Goal: Transaction & Acquisition: Purchase product/service

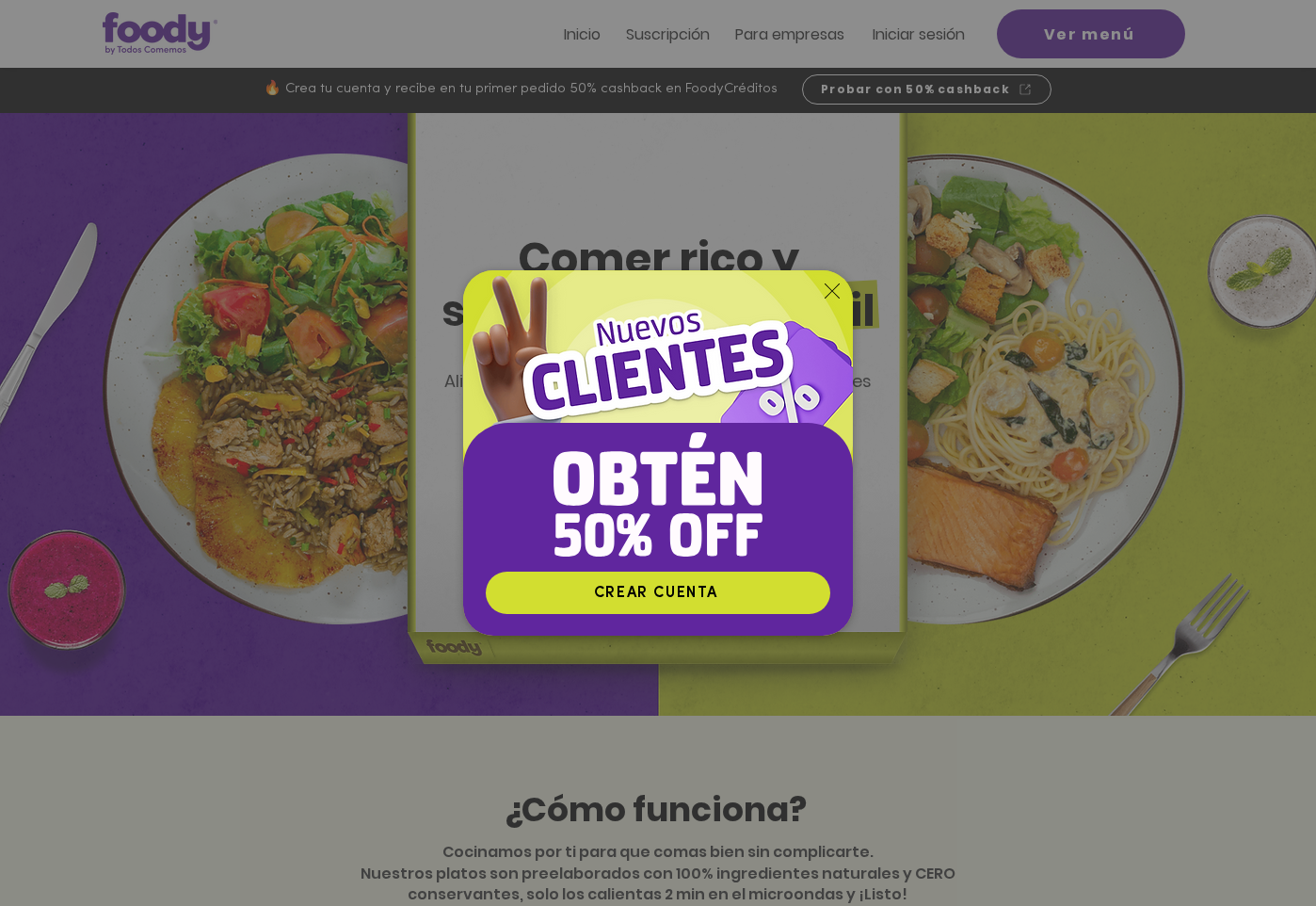
click at [827, 286] on icon "Volver al sitio" at bounding box center [832, 291] width 16 height 16
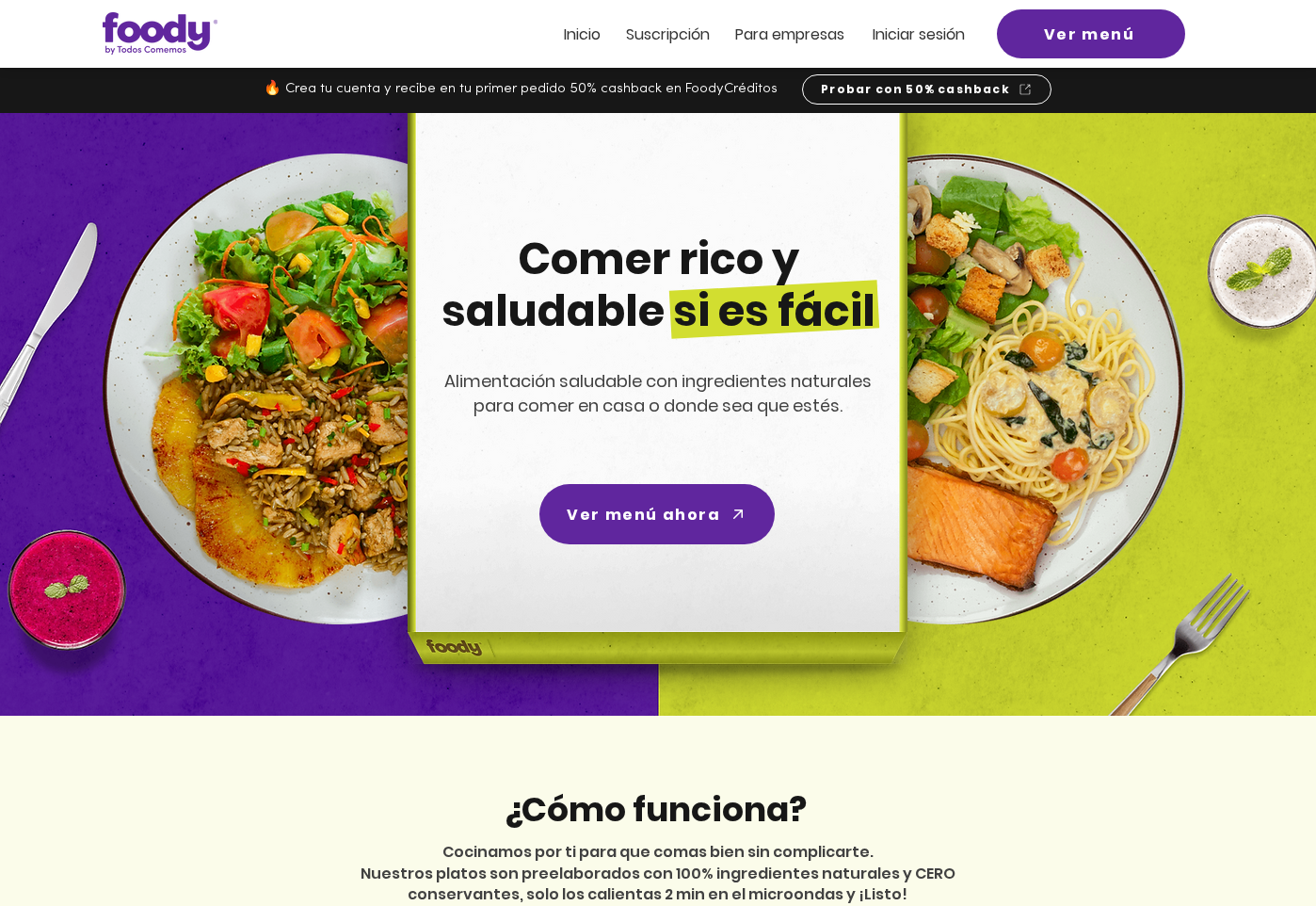
click at [906, 32] on span "Iniciar sesión" at bounding box center [919, 34] width 92 height 21
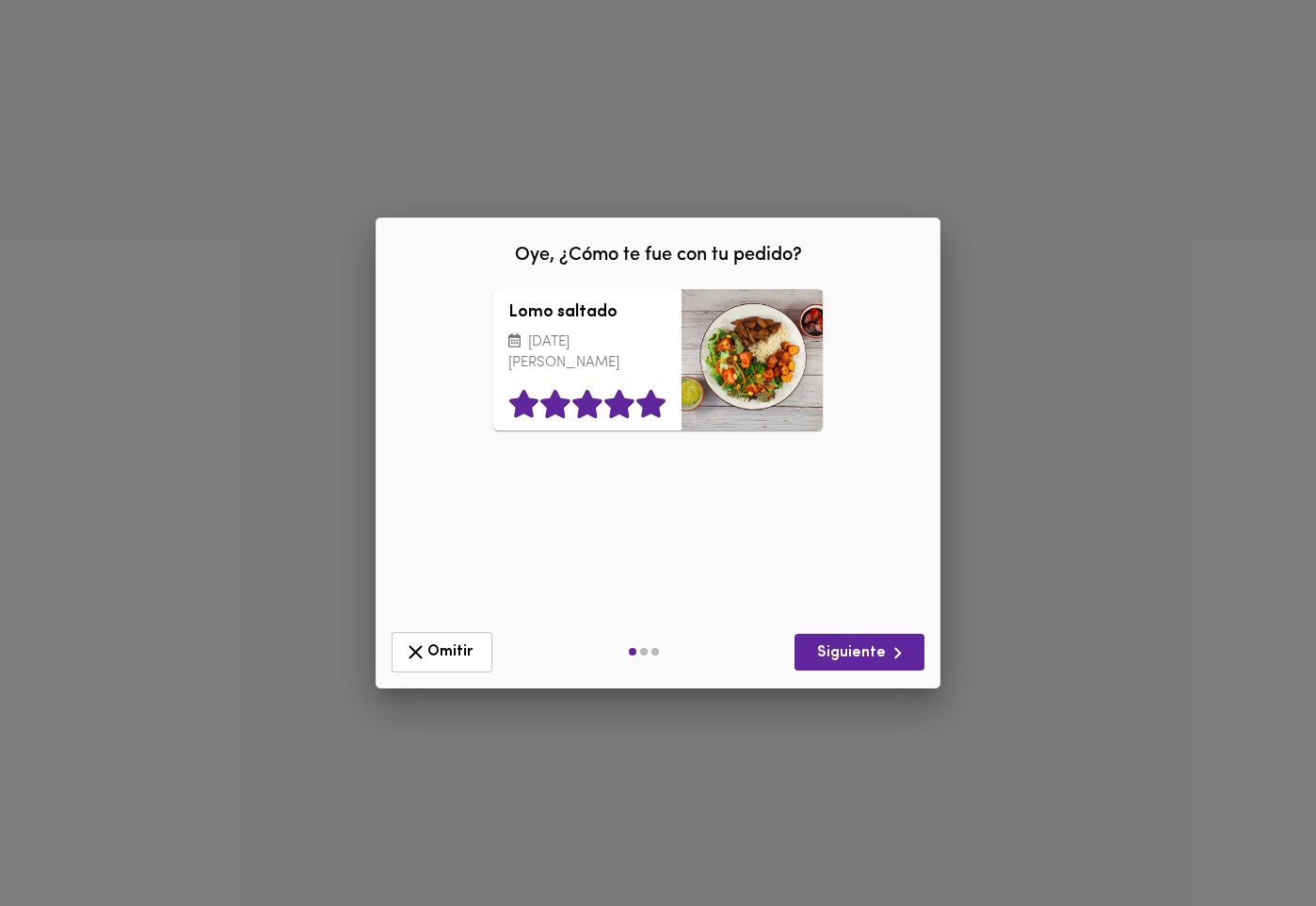
click at [658, 403] on icon at bounding box center [651, 403] width 29 height 28
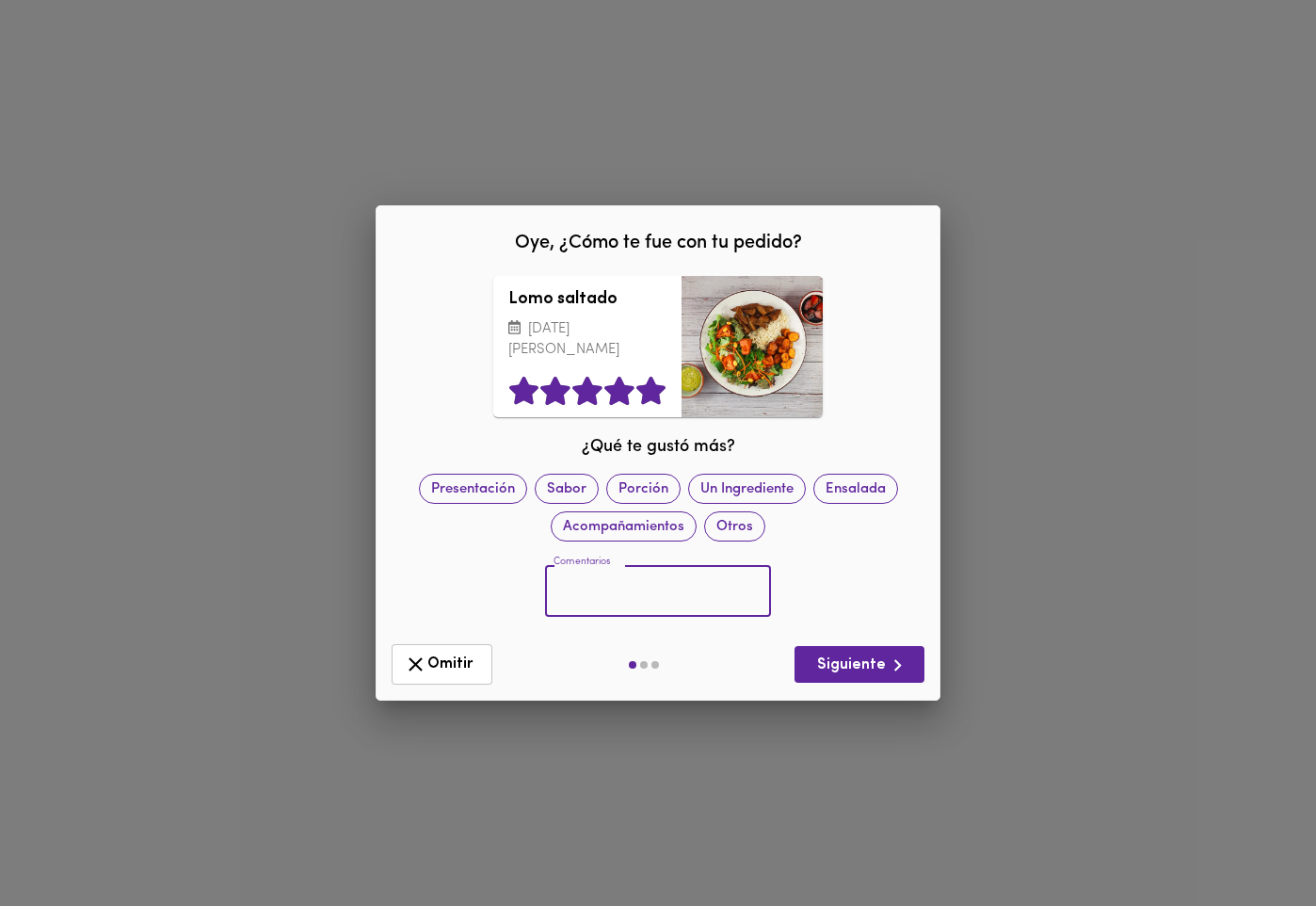
click at [637, 587] on input "text" at bounding box center [658, 591] width 226 height 51
type input "TODO EL PLATO ES DELICIOSO!"
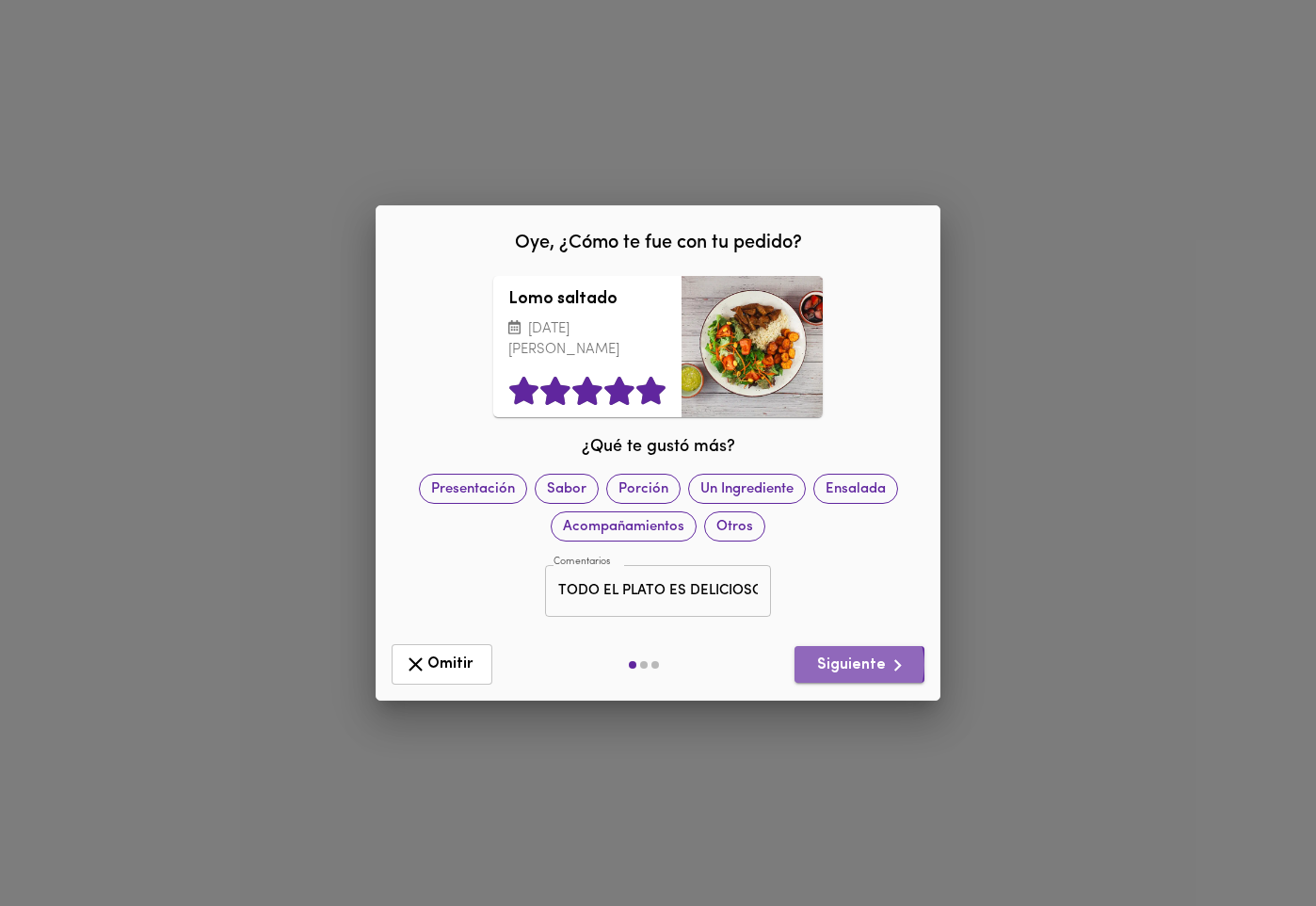
click at [858, 664] on span "Siguiente" at bounding box center [860, 665] width 100 height 23
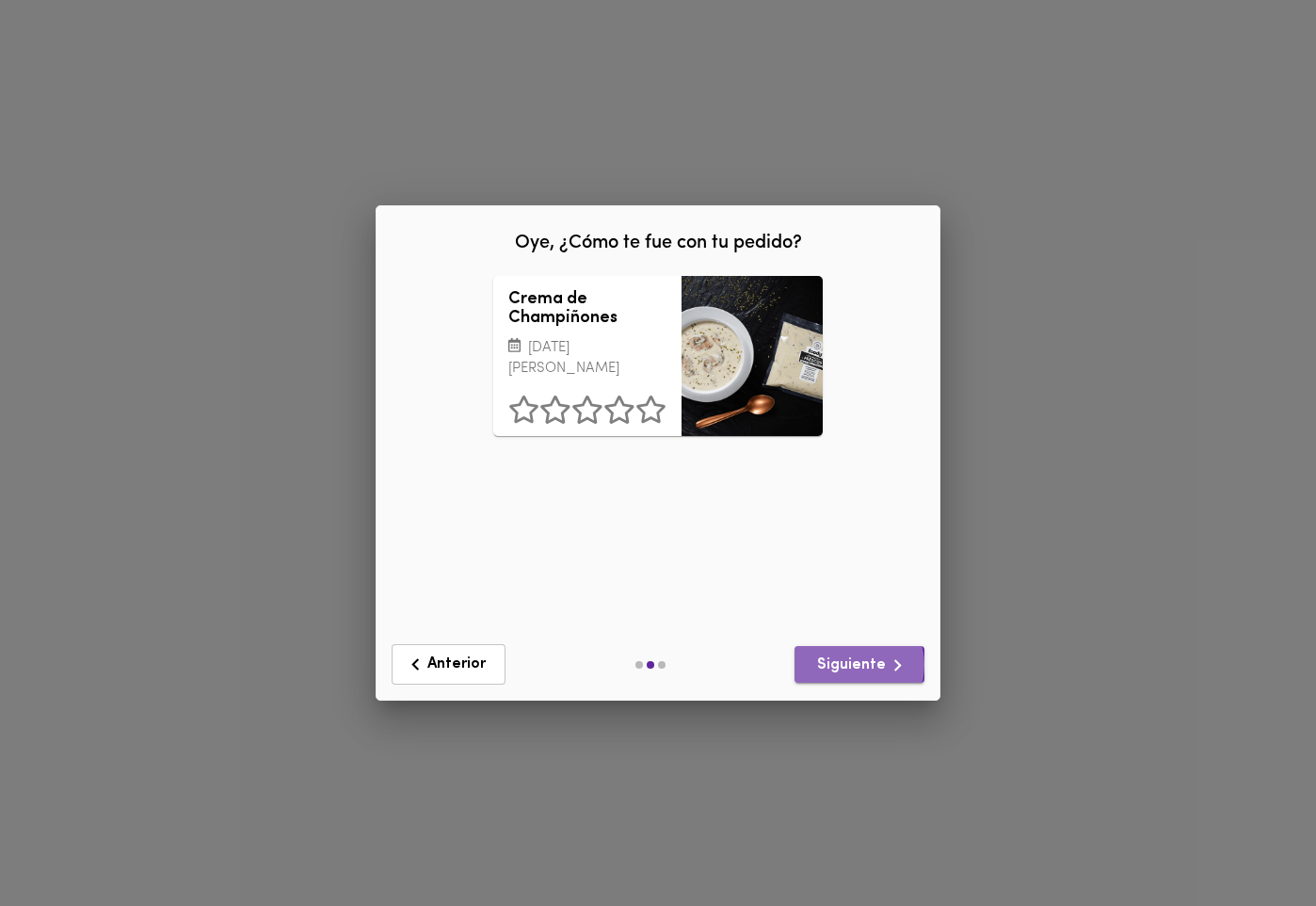
click at [858, 664] on span "Siguiente" at bounding box center [860, 665] width 100 height 23
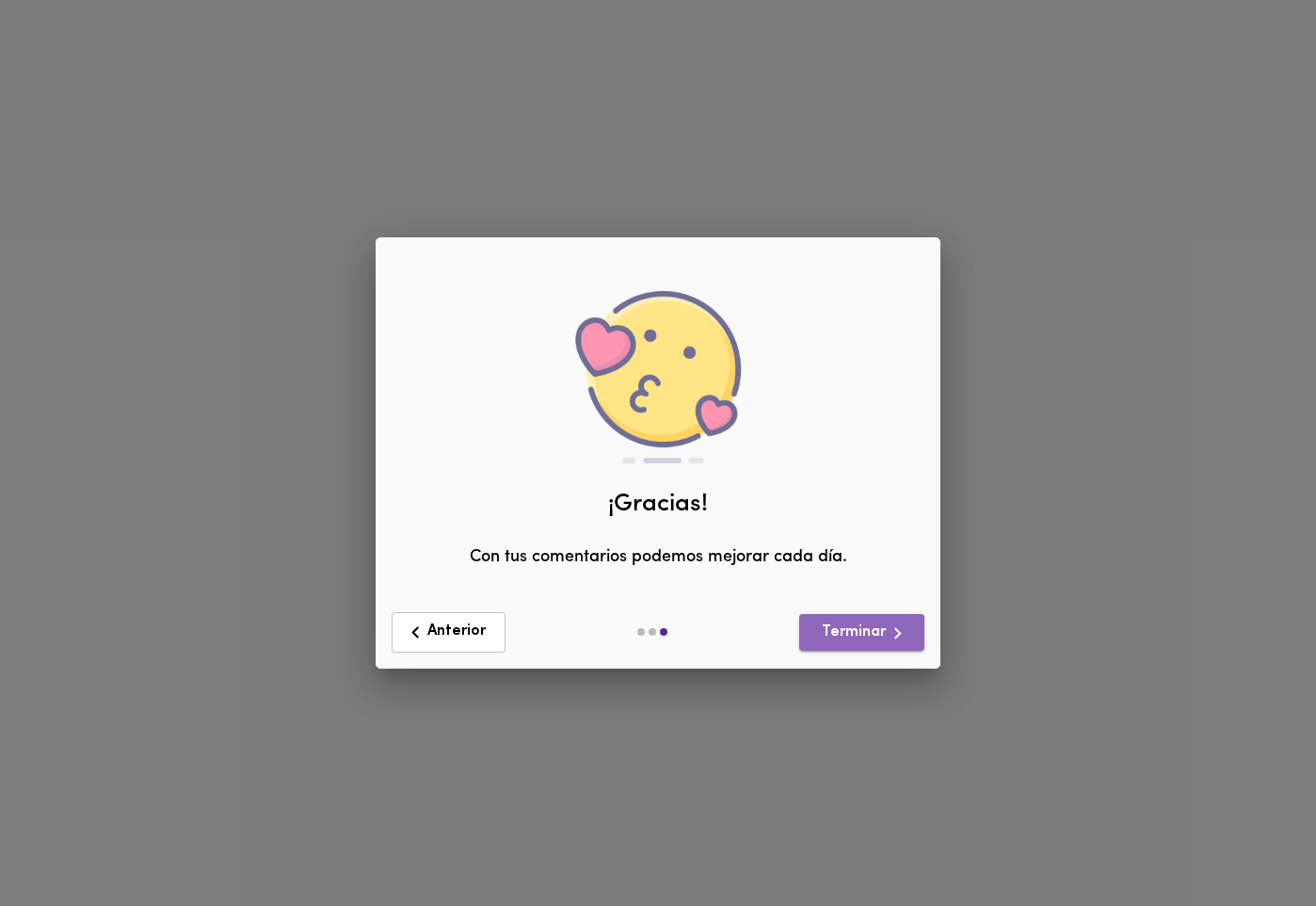
click at [846, 632] on span "Terminar" at bounding box center [862, 633] width 95 height 23
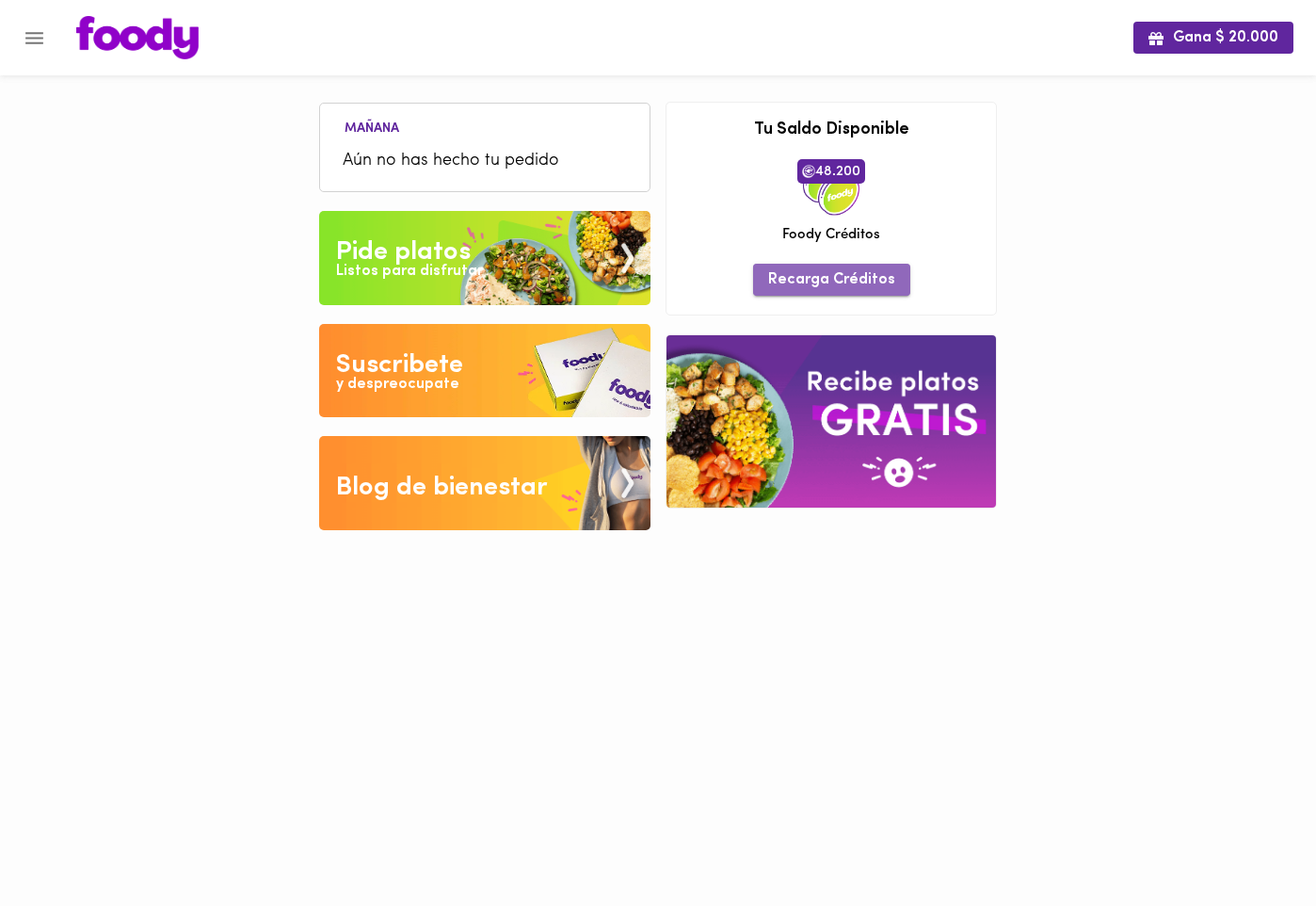
click at [843, 276] on span "Recarga Créditos" at bounding box center [831, 280] width 127 height 17
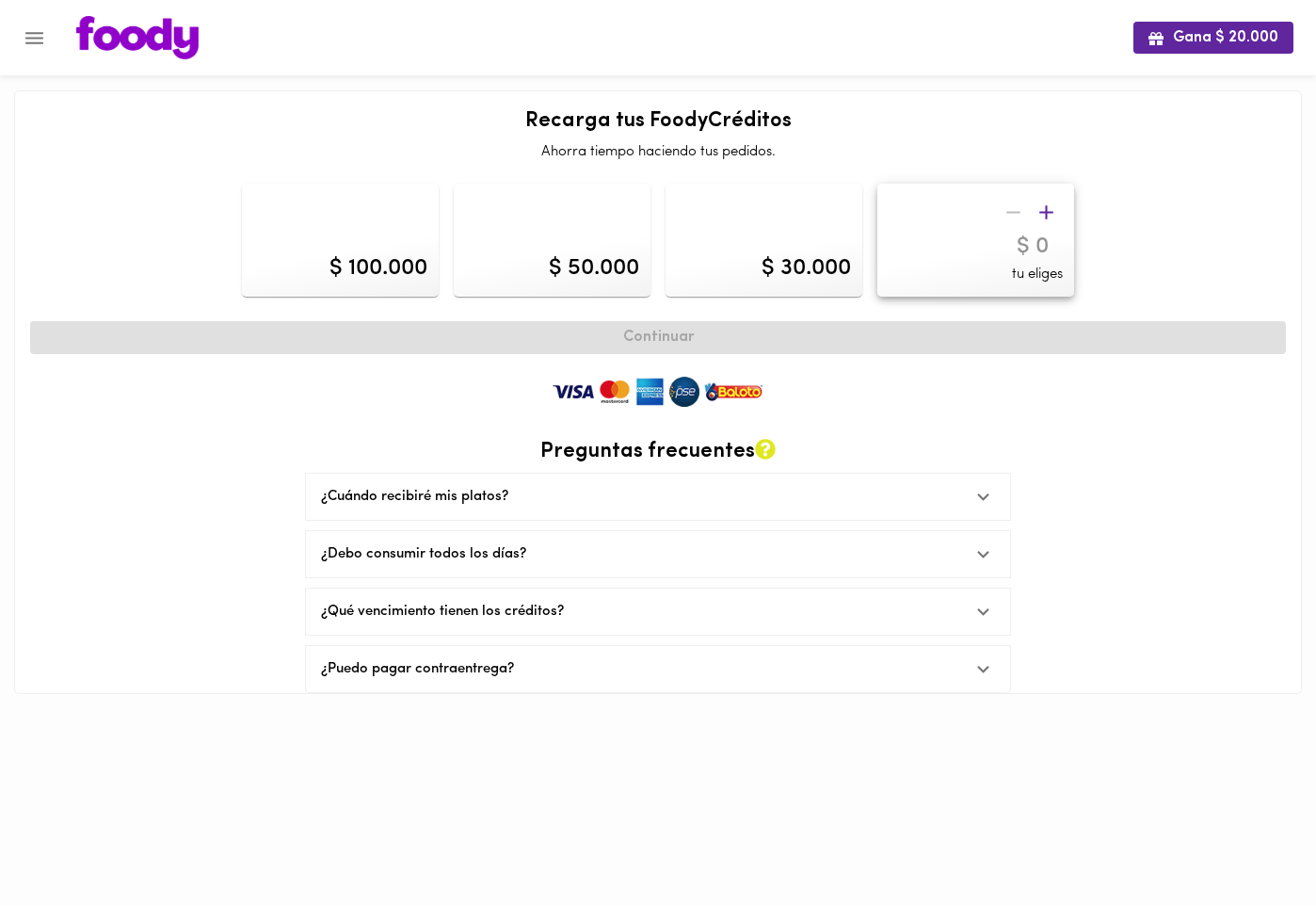
click at [1042, 210] on icon "button" at bounding box center [1046, 213] width 23 height 23
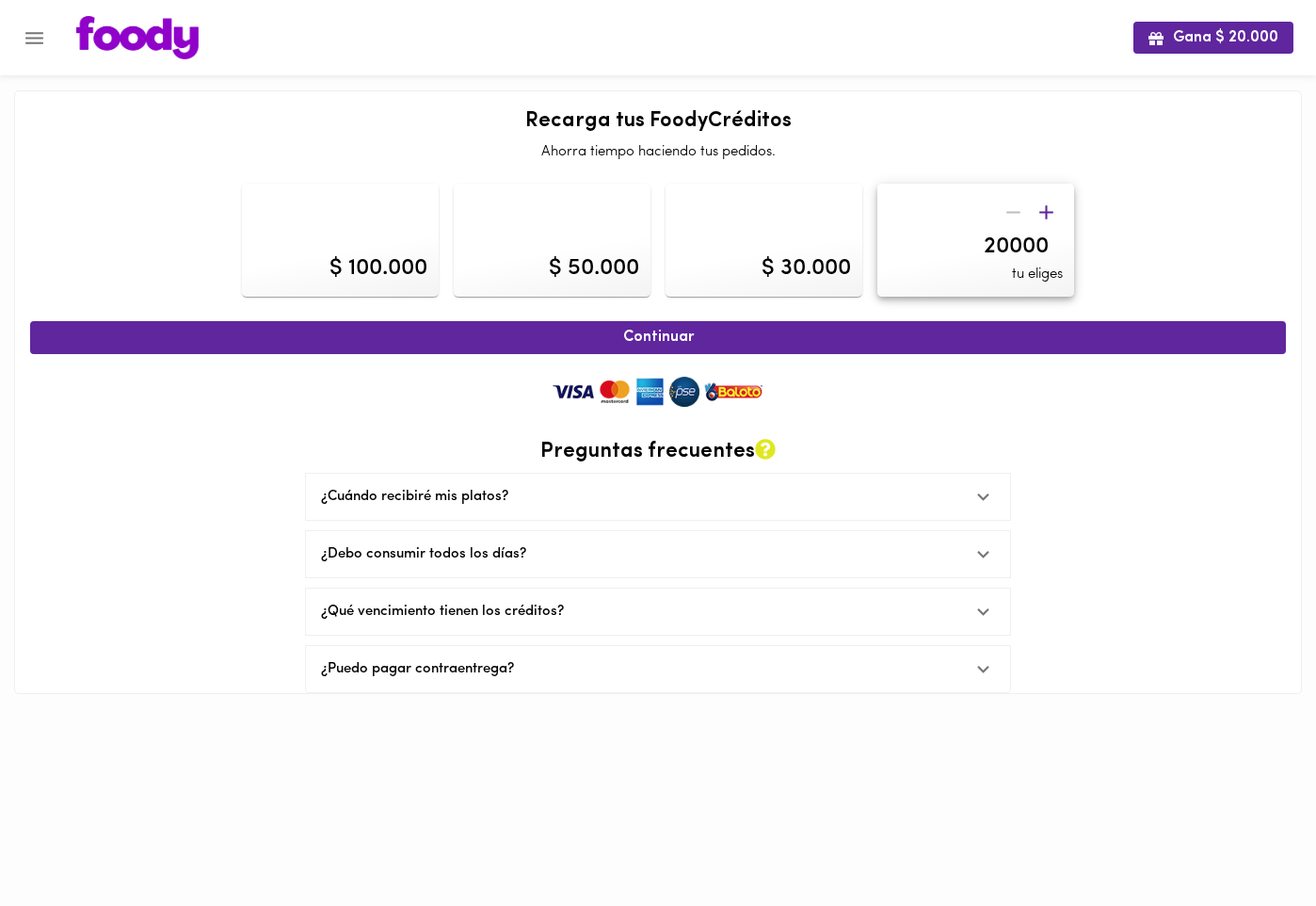
click at [1042, 210] on icon "button" at bounding box center [1046, 213] width 23 height 23
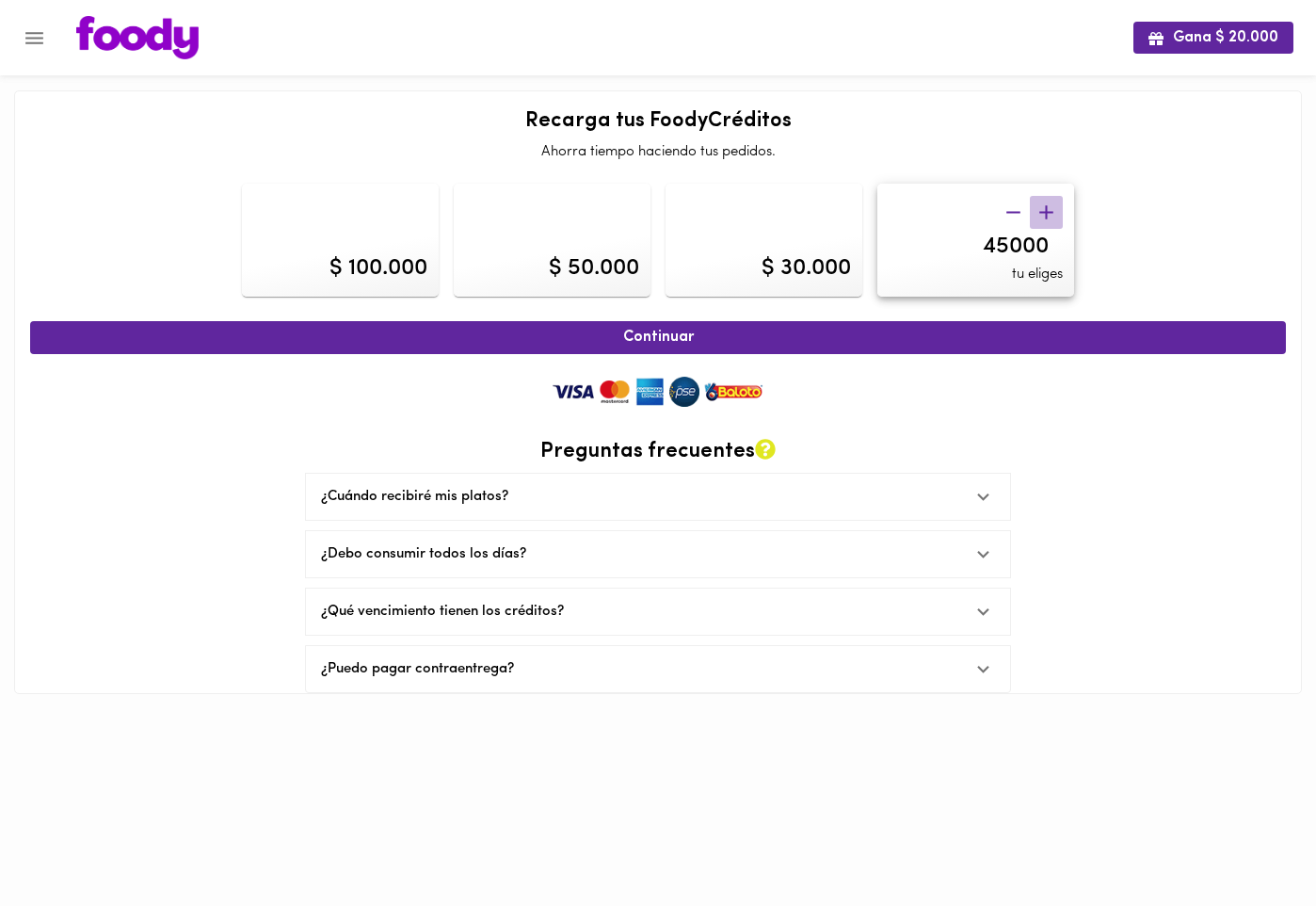
click at [1042, 210] on icon "button" at bounding box center [1046, 213] width 23 height 23
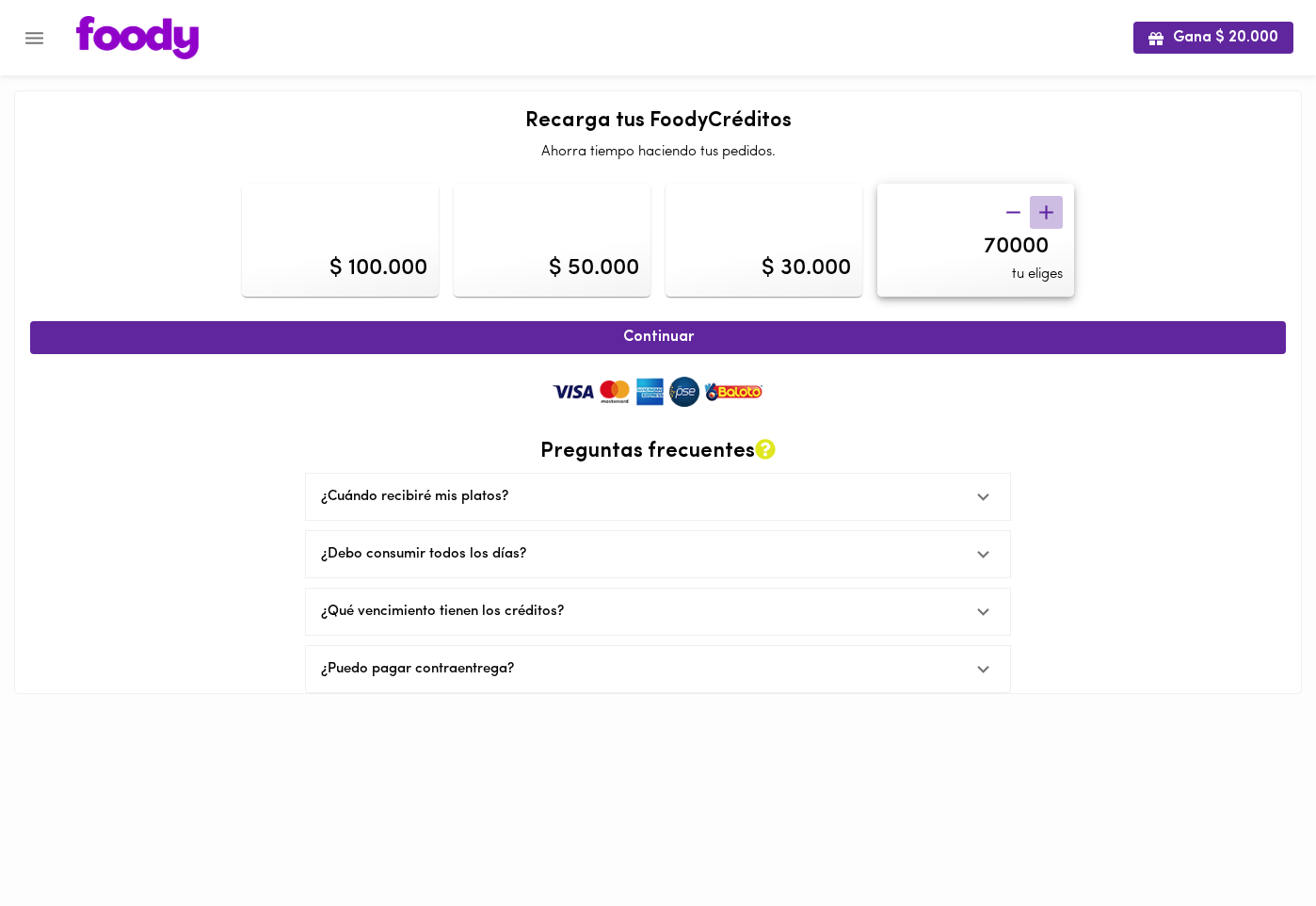
click at [1042, 210] on icon "button" at bounding box center [1046, 213] width 23 height 23
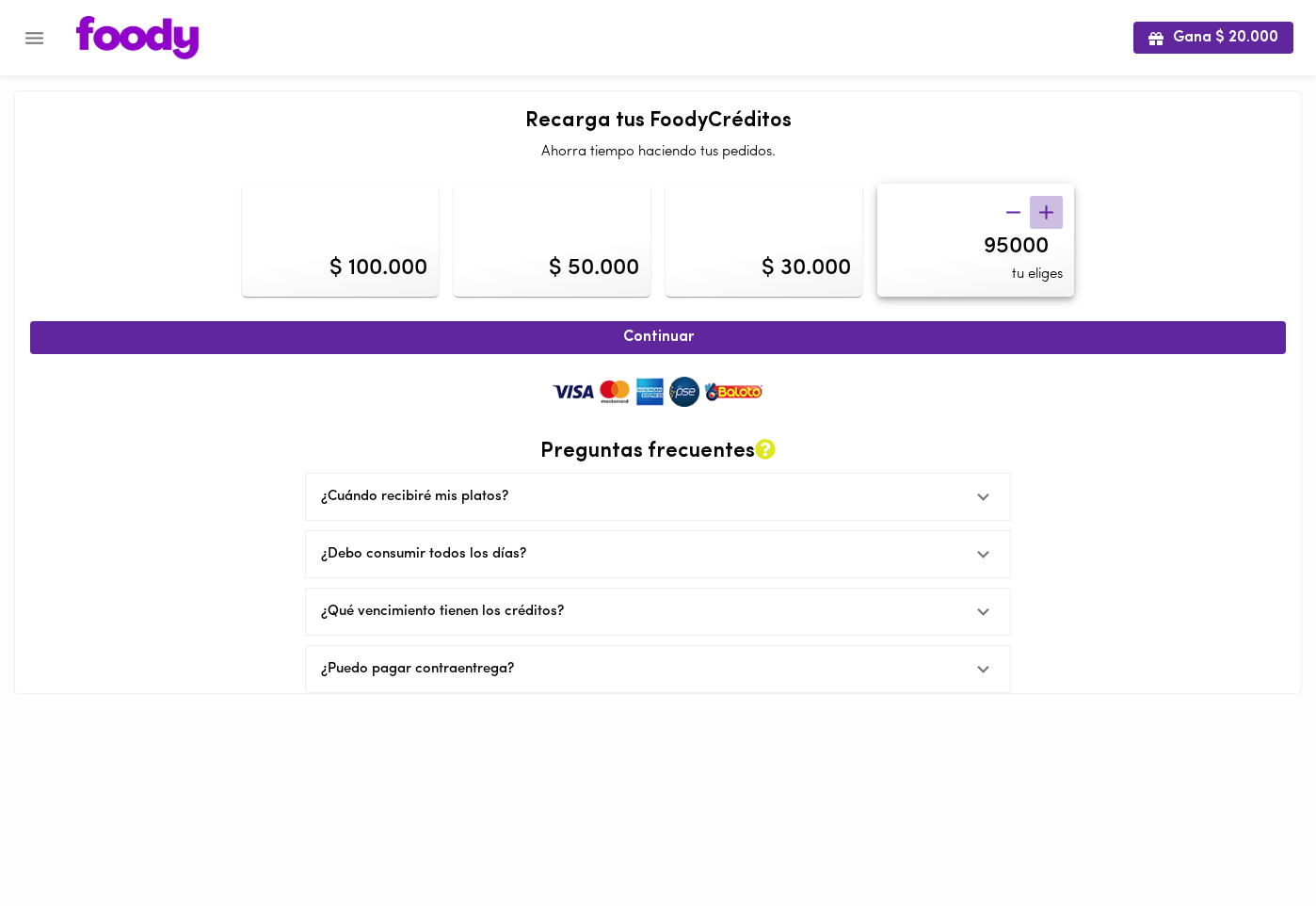
click at [1042, 210] on icon "button" at bounding box center [1046, 213] width 23 height 23
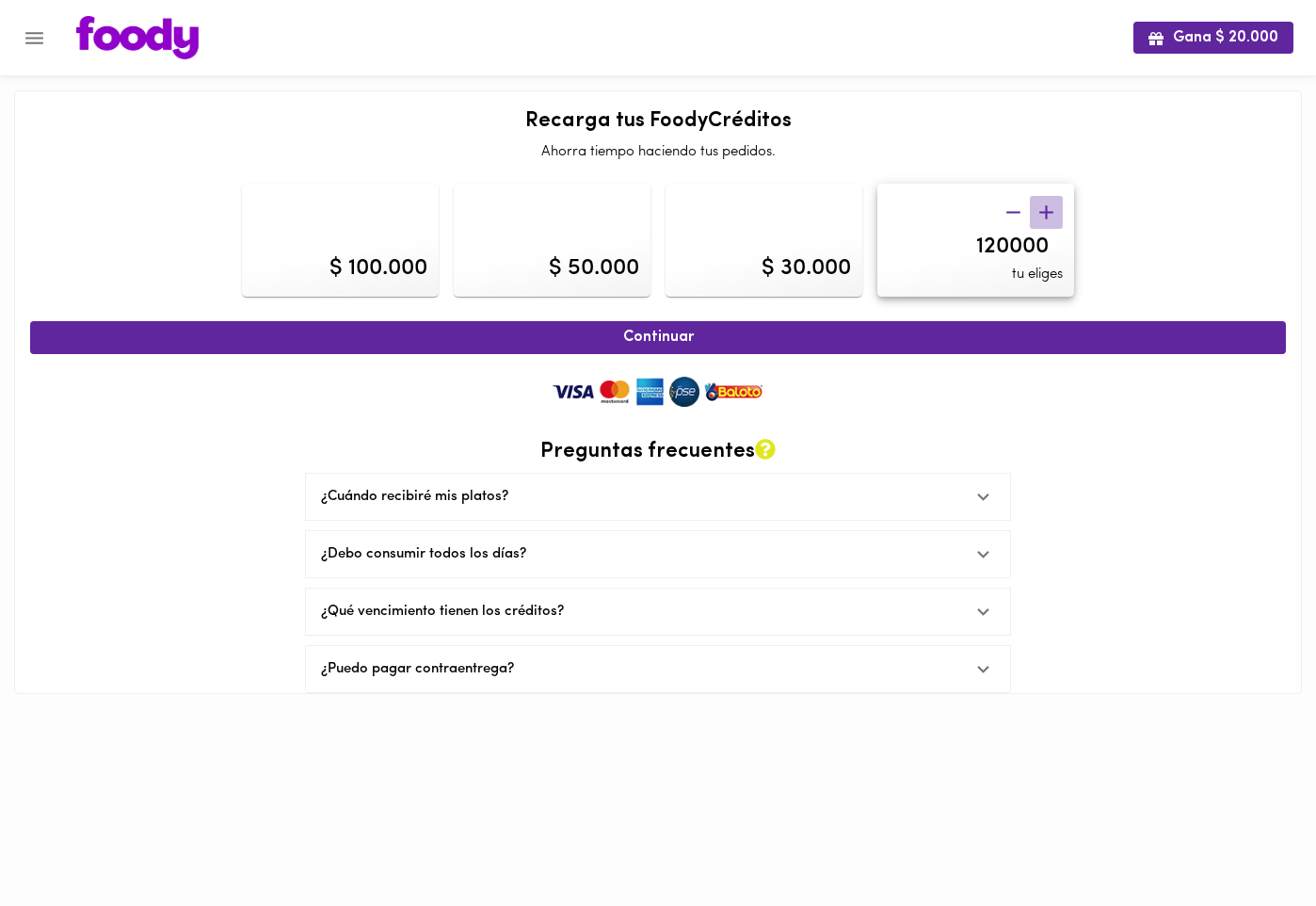
click at [1042, 210] on icon "button" at bounding box center [1046, 213] width 23 height 23
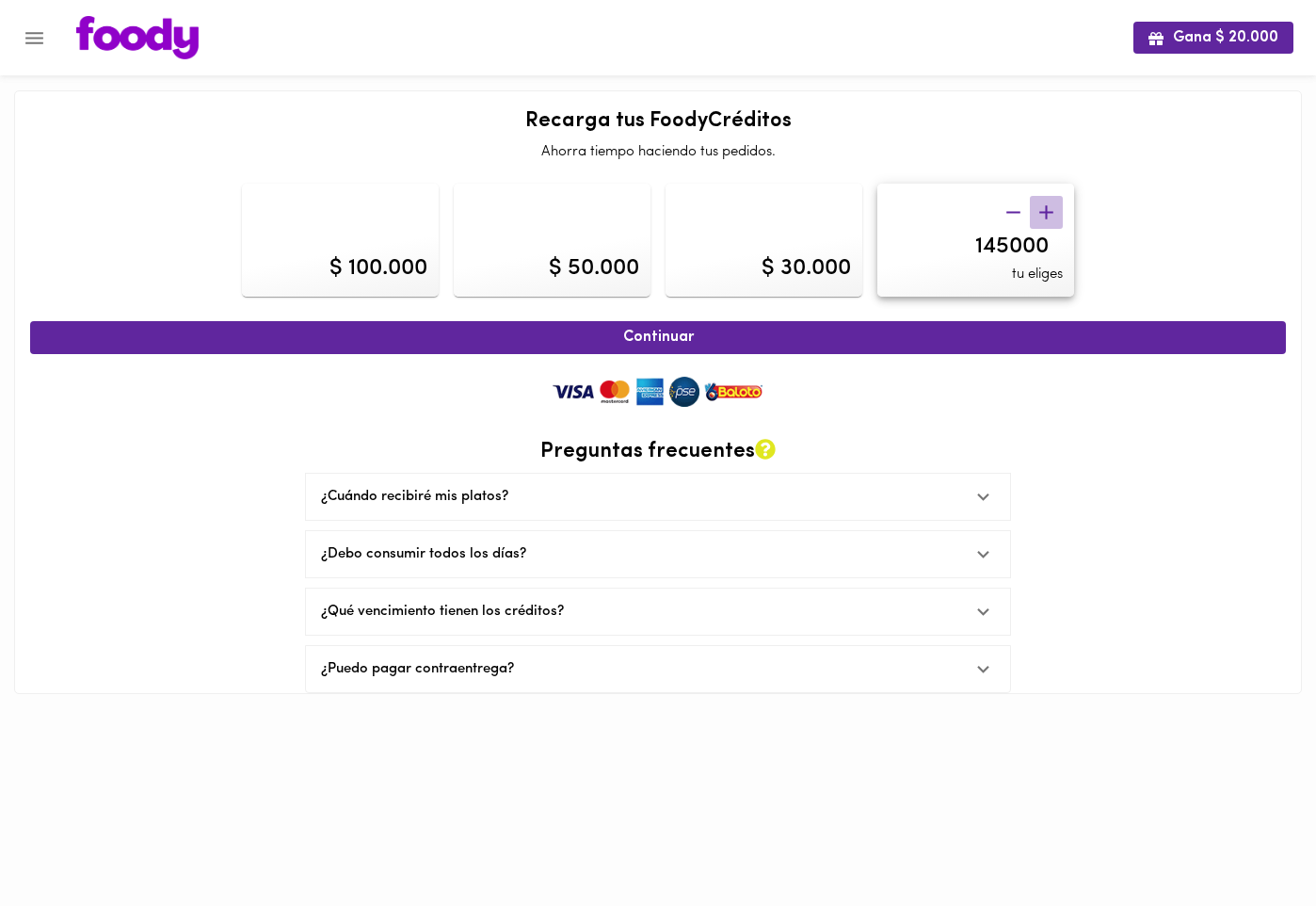
click at [1042, 210] on icon "button" at bounding box center [1046, 213] width 23 height 23
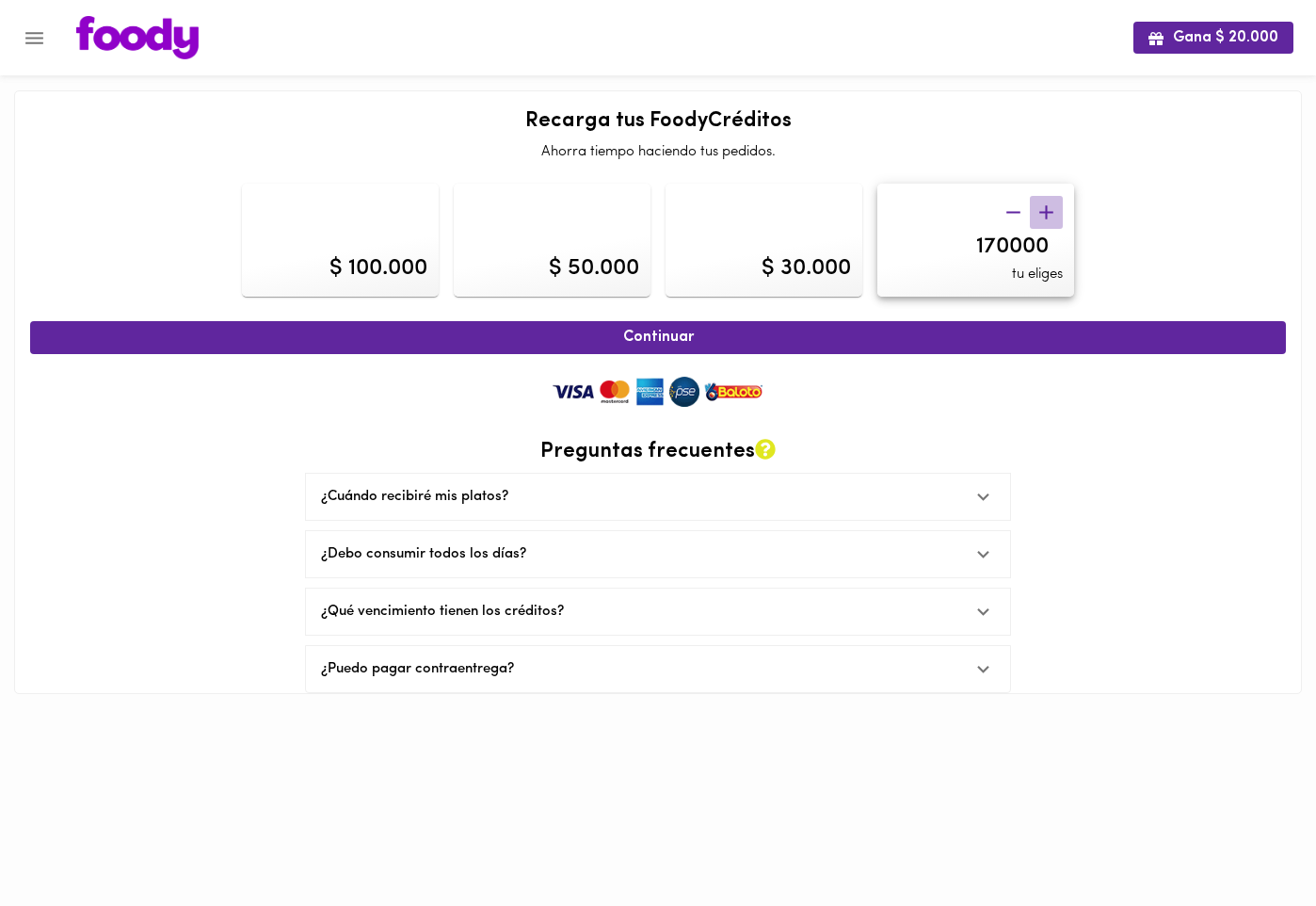
click at [1042, 210] on icon "button" at bounding box center [1046, 213] width 23 height 23
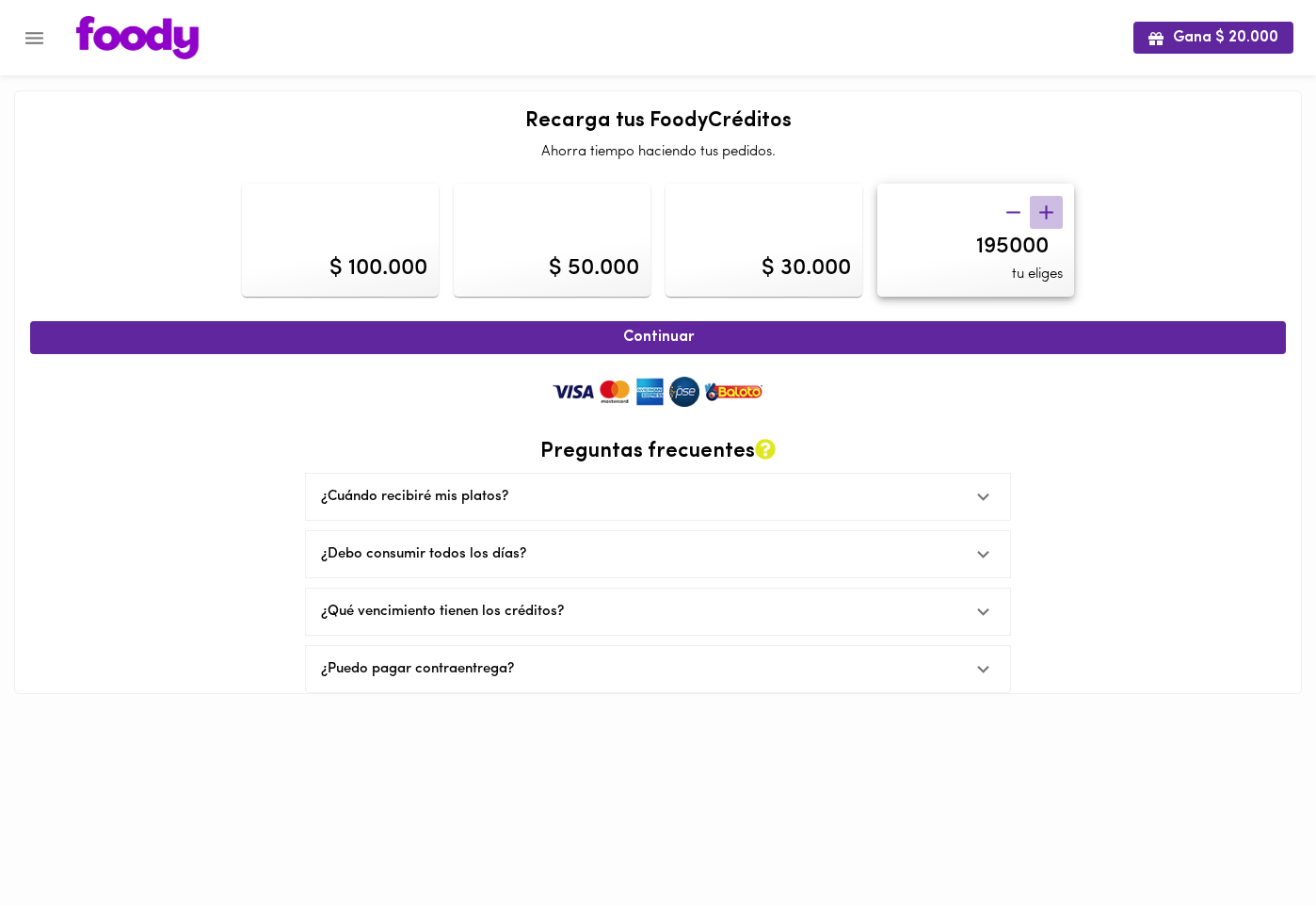
click at [1042, 210] on icon "button" at bounding box center [1046, 213] width 23 height 23
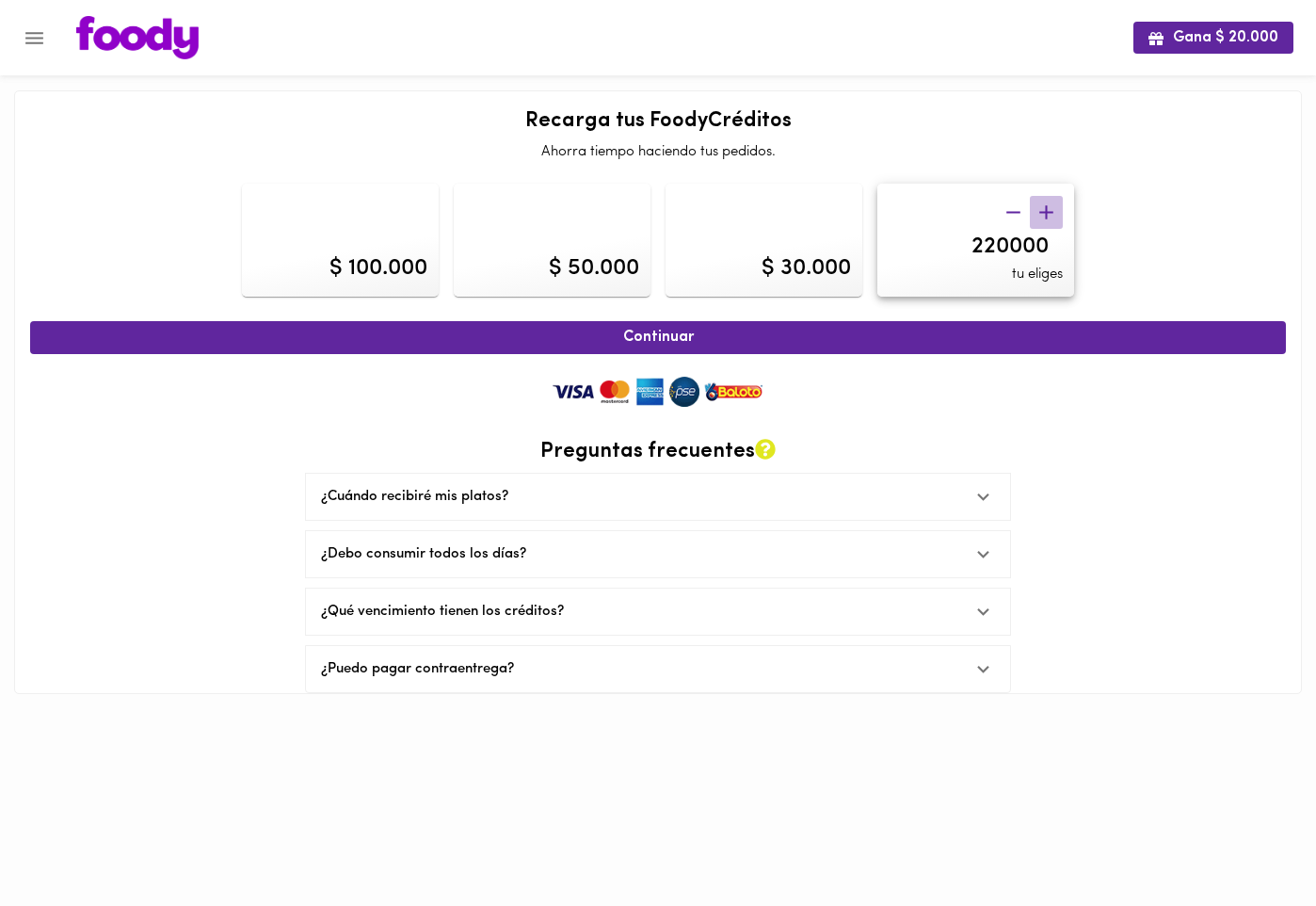
click at [1042, 210] on icon "button" at bounding box center [1046, 213] width 23 height 23
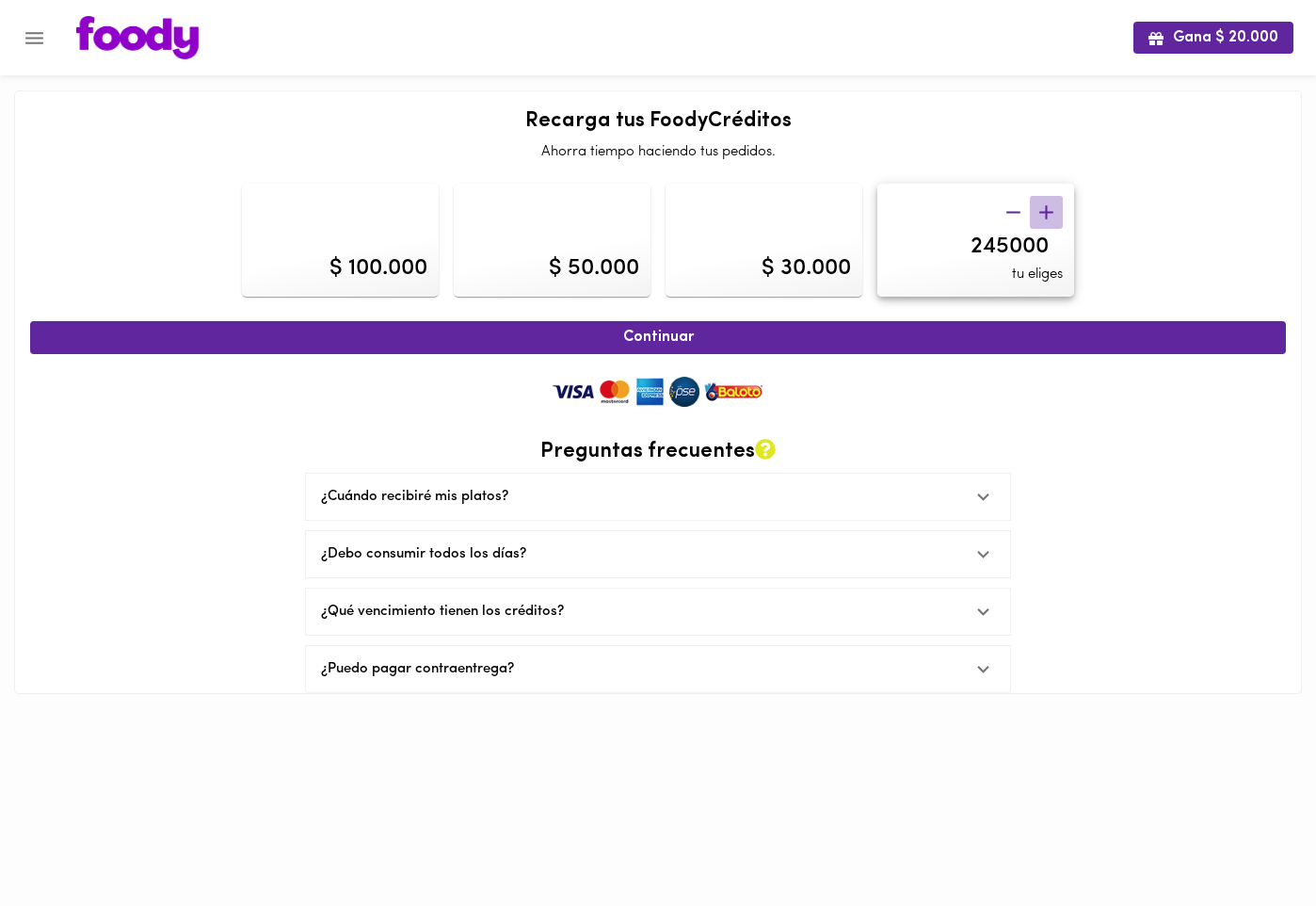
click at [1042, 210] on icon "button" at bounding box center [1046, 213] width 23 height 23
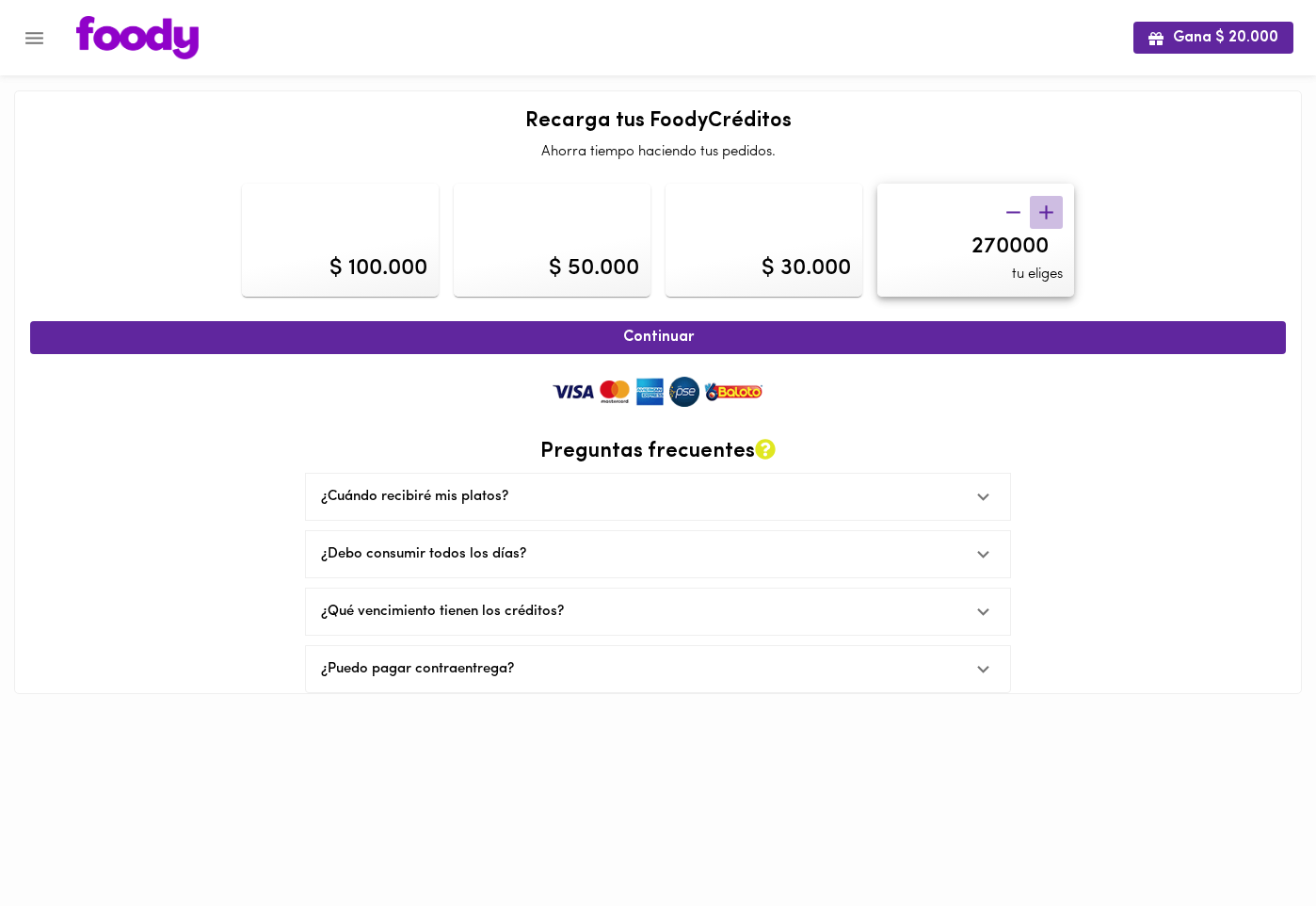
click at [1042, 210] on icon "button" at bounding box center [1046, 213] width 23 height 23
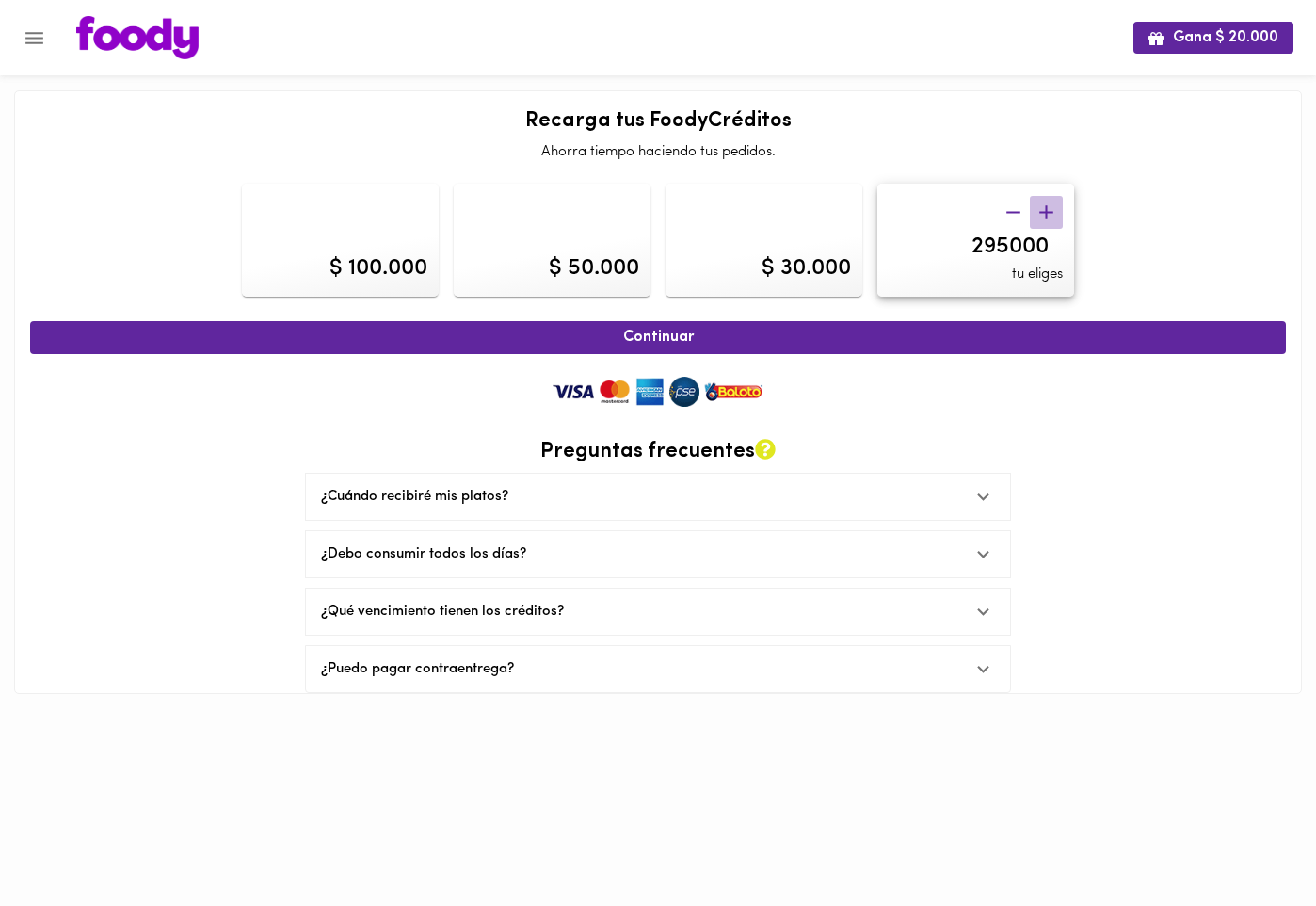
click at [1042, 210] on icon "button" at bounding box center [1046, 213] width 23 height 23
type input "300000"
click at [669, 335] on span "Continuar" at bounding box center [658, 337] width 1215 height 17
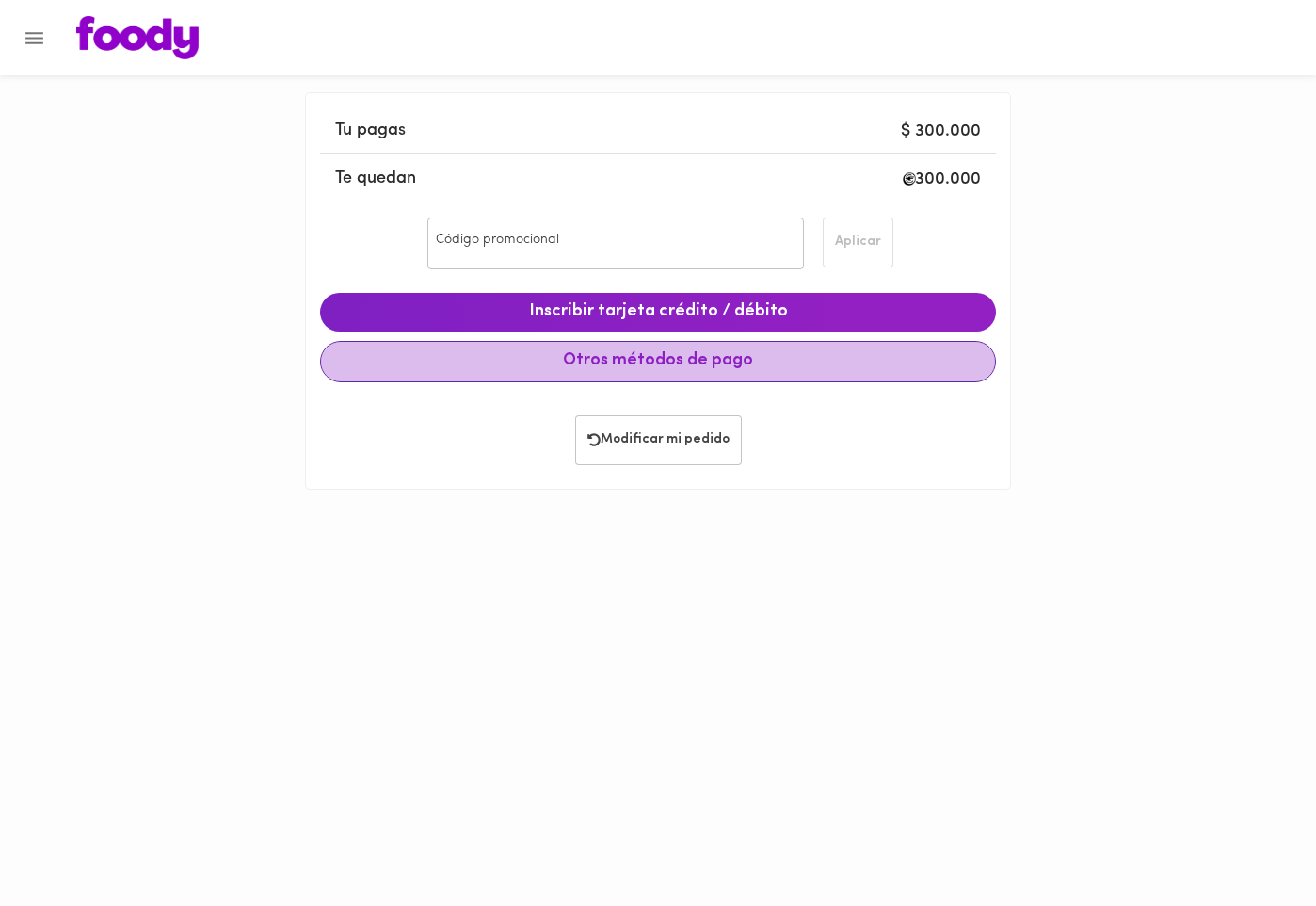
click at [670, 362] on span "Otros métodos de pago" at bounding box center [658, 361] width 644 height 20
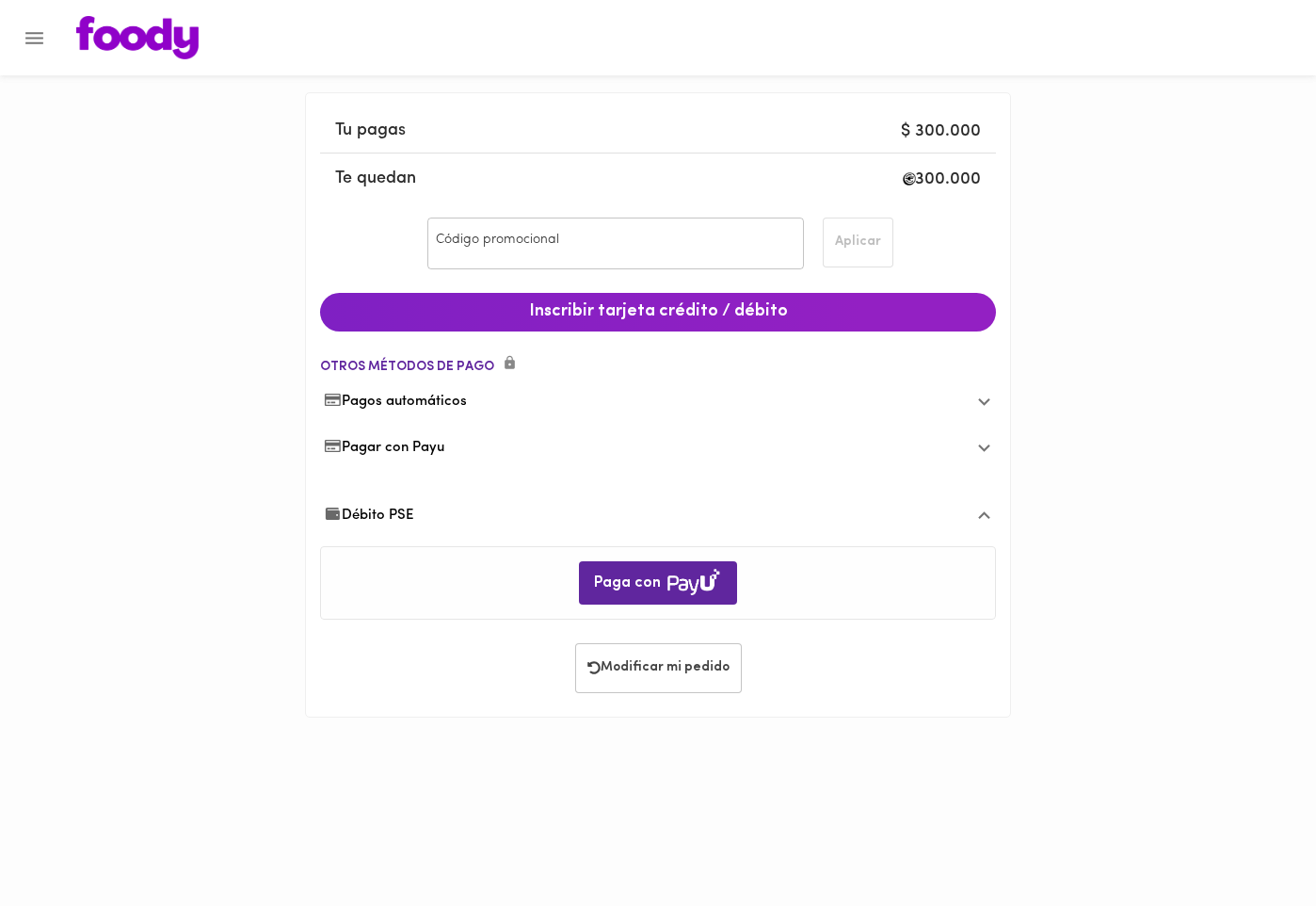
click at [415, 446] on span "Pagar con Payu" at bounding box center [385, 448] width 120 height 19
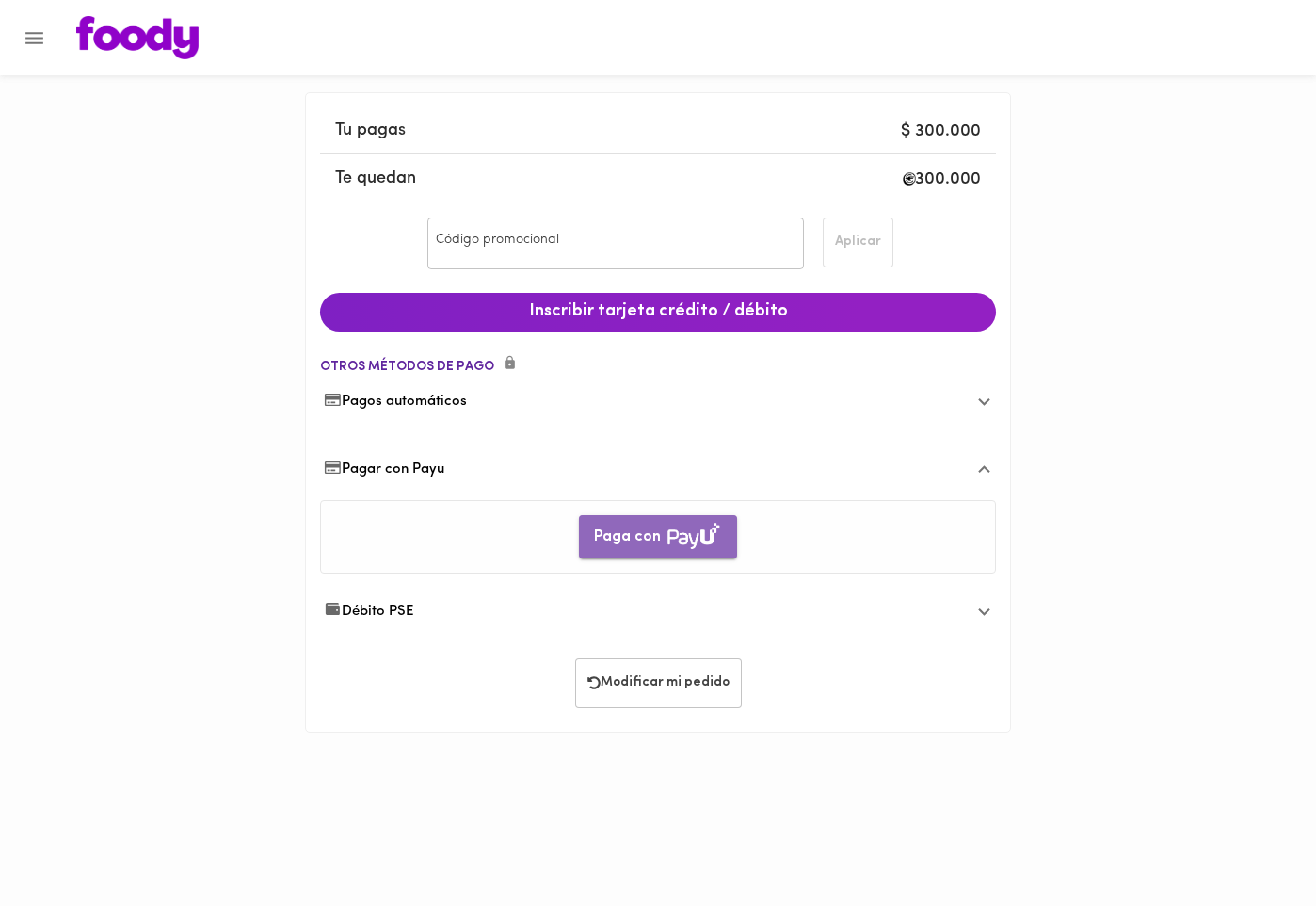
click at [653, 534] on span "Paga con" at bounding box center [658, 537] width 128 height 30
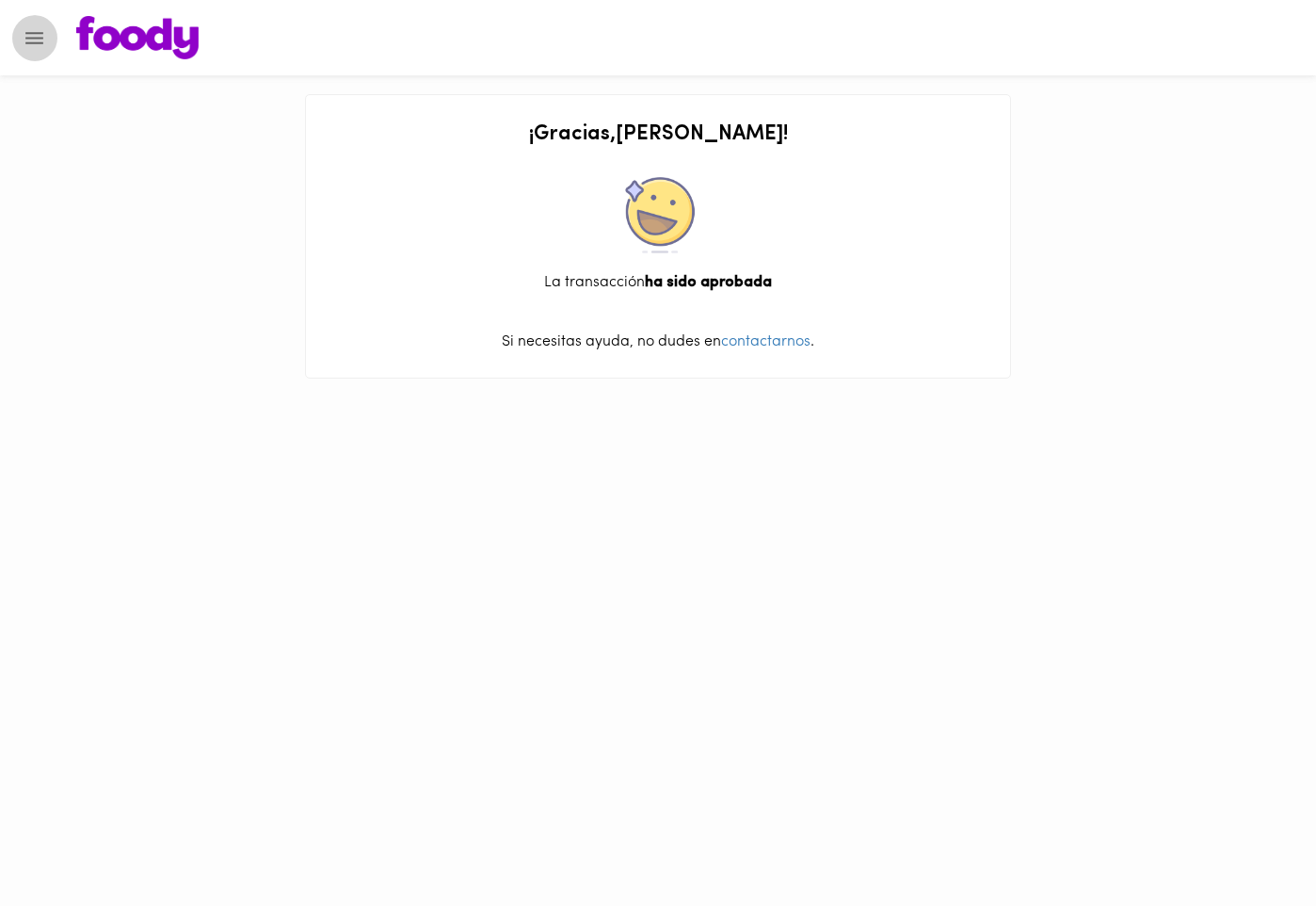
click at [30, 40] on icon "Menu" at bounding box center [34, 38] width 23 height 23
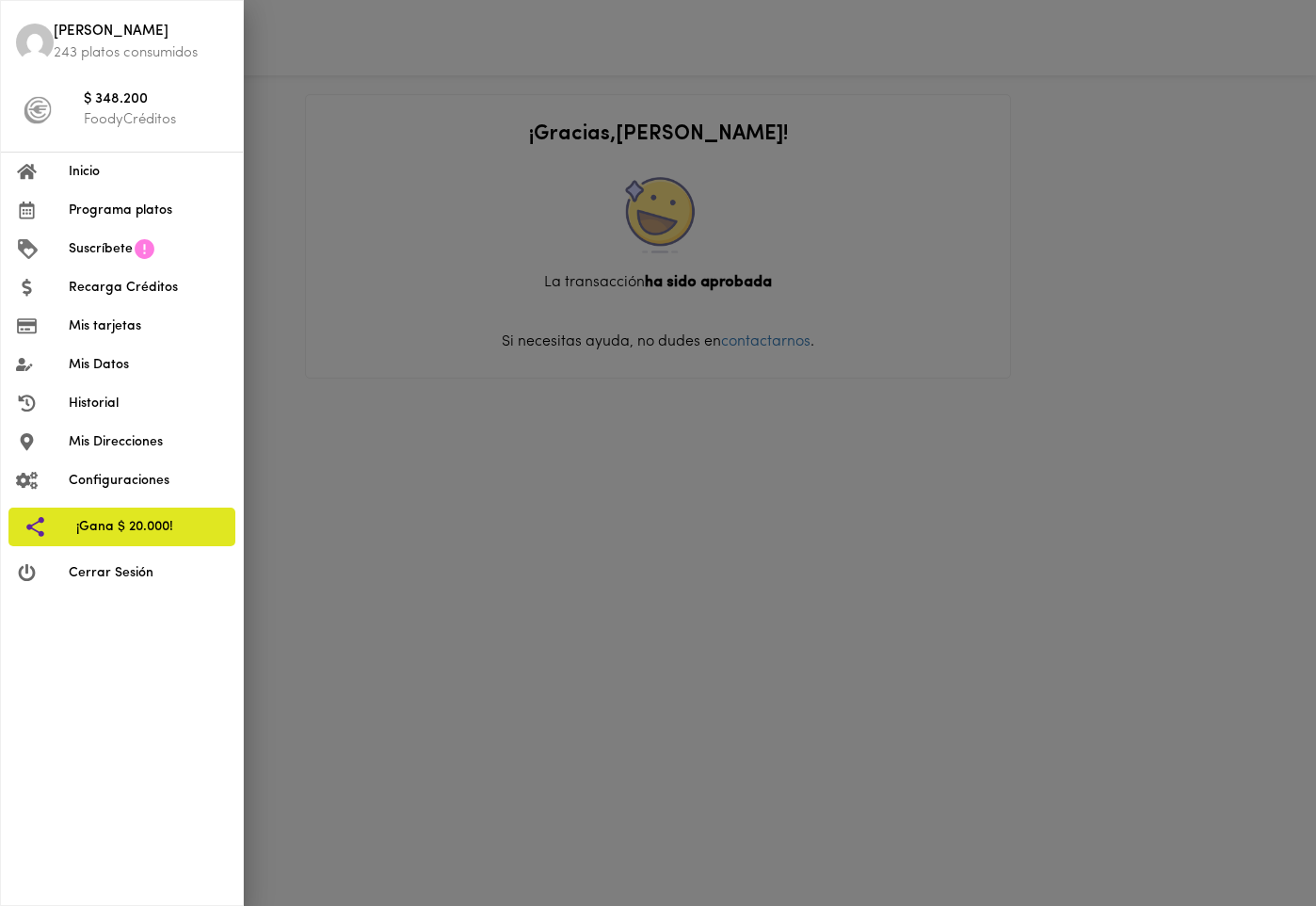
click at [115, 211] on span "Programa platos" at bounding box center [149, 211] width 159 height 19
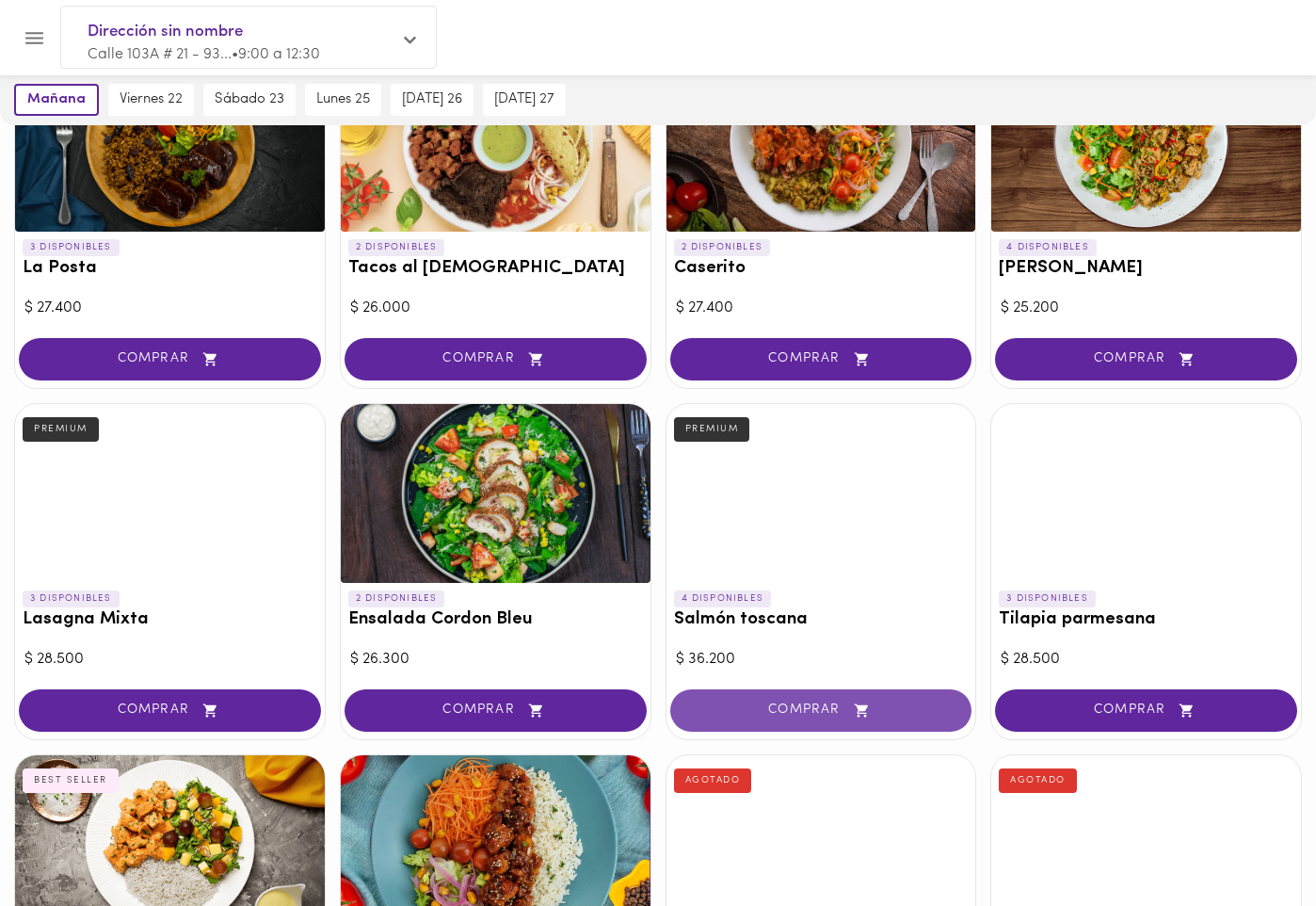
scroll to position [908, 0]
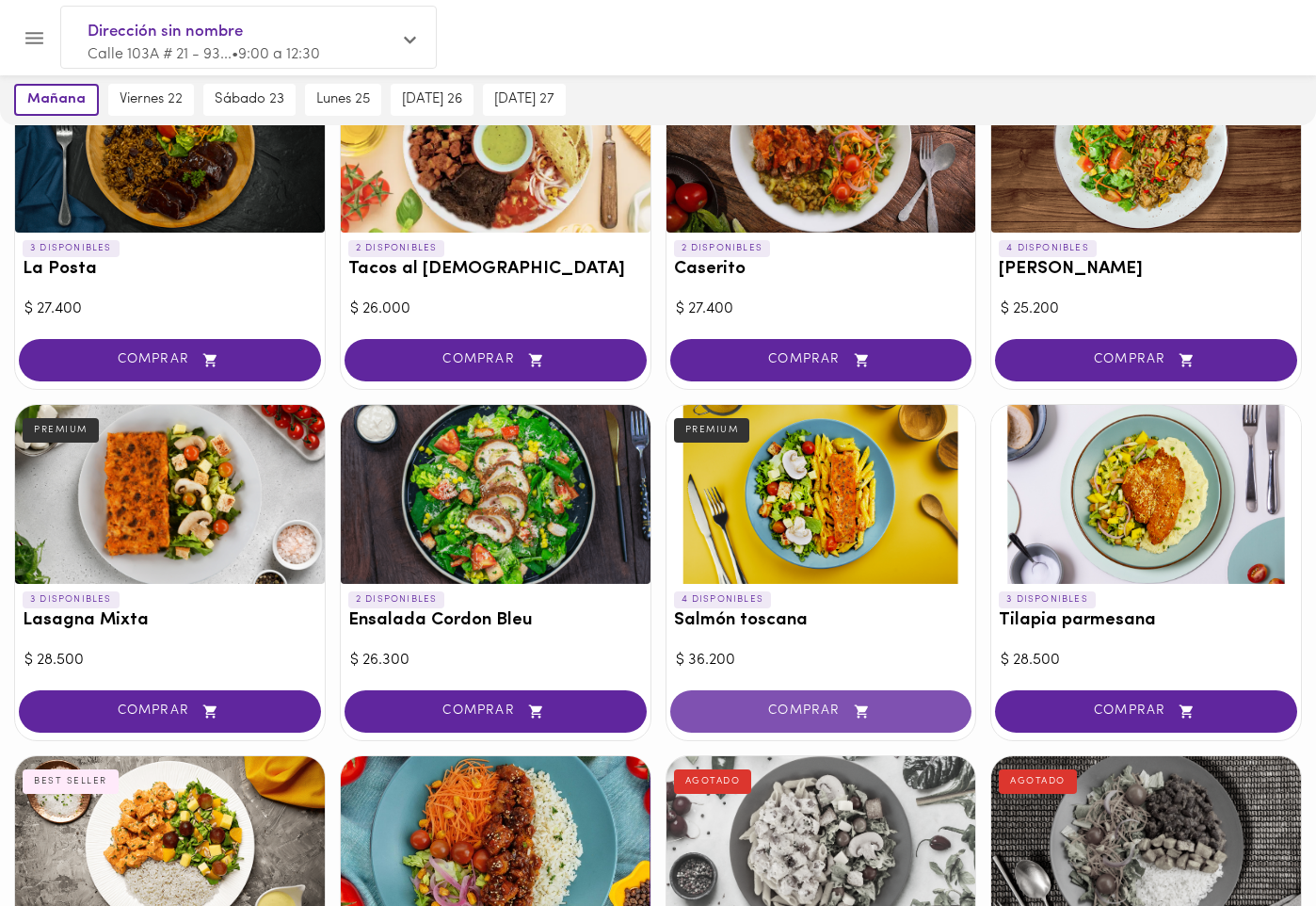
click at [803, 709] on span "COMPRAR" at bounding box center [822, 711] width 255 height 16
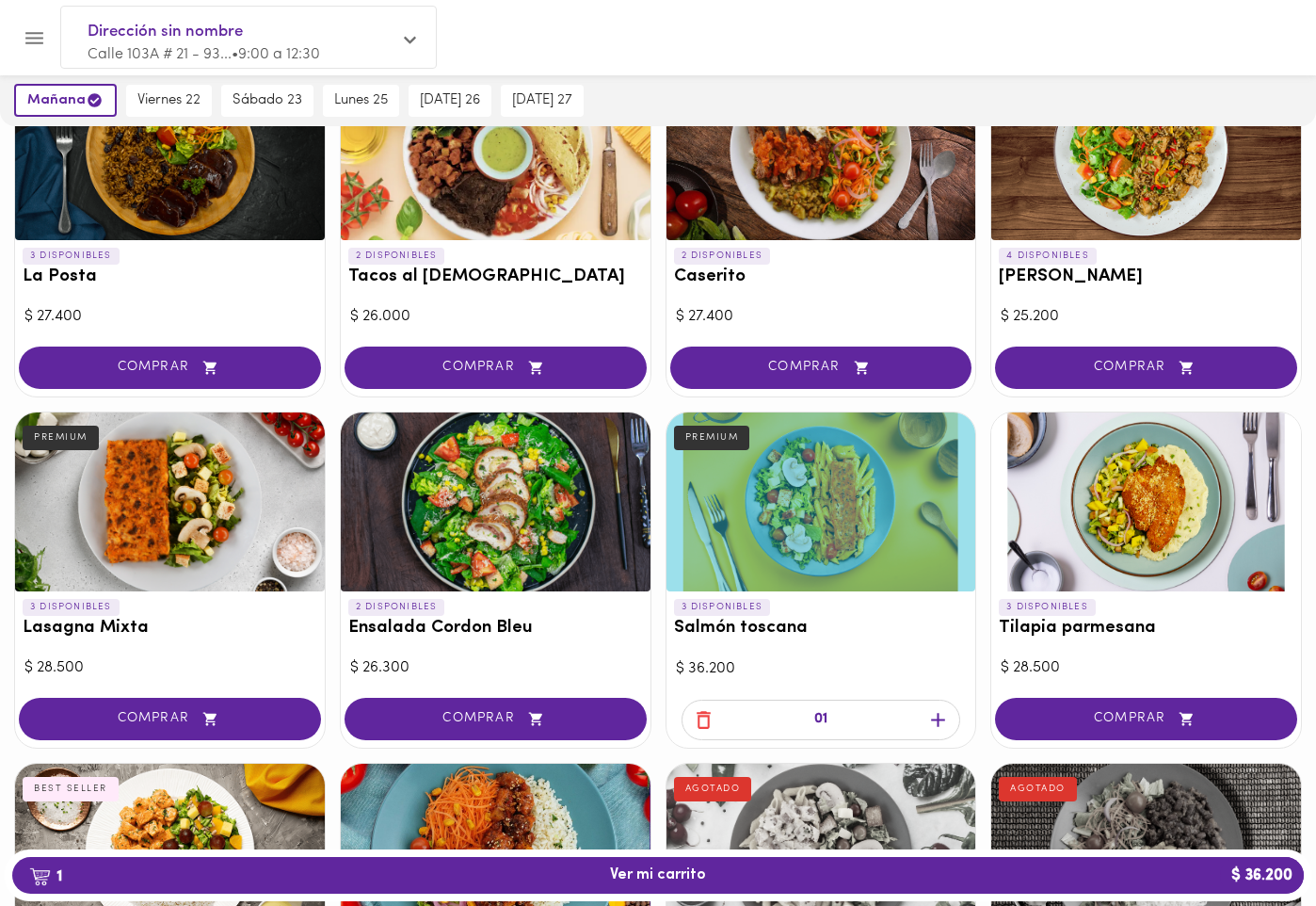
scroll to position [889, 0]
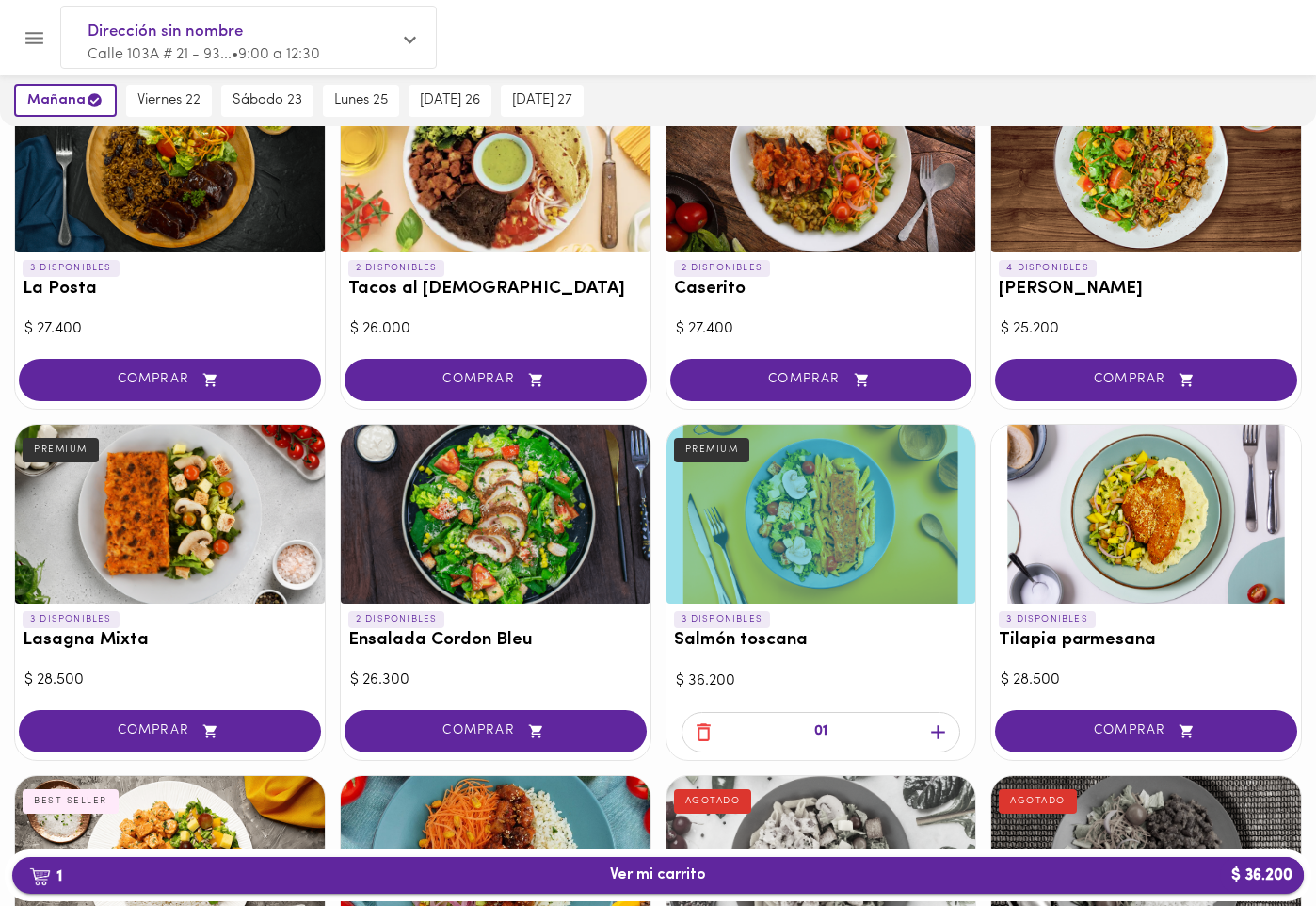
click at [694, 876] on span "1 Ver mi carrito $ 36.200" at bounding box center [658, 875] width 96 height 17
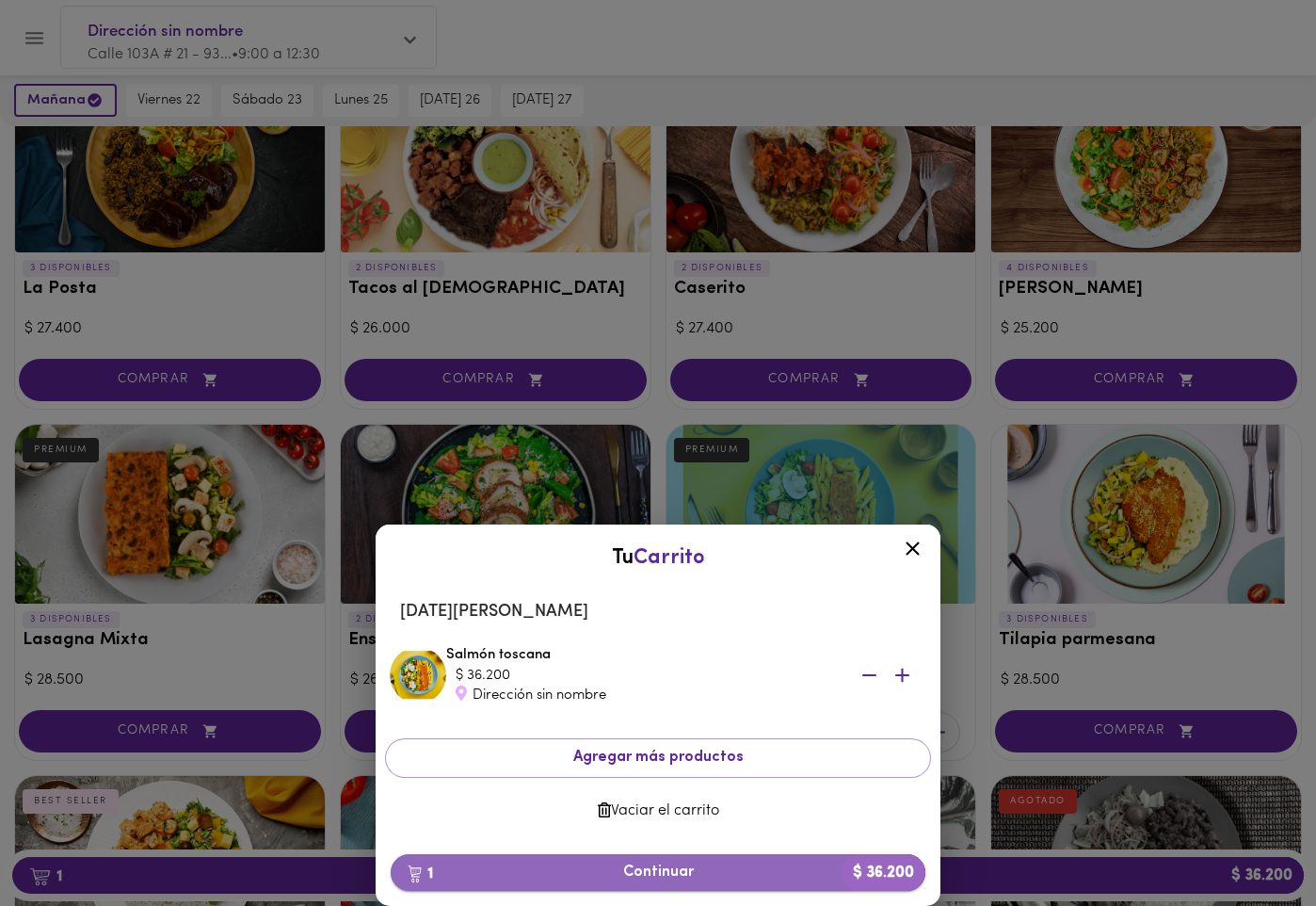
click at [679, 870] on span "1 Continuar $ 36.200" at bounding box center [658, 872] width 505 height 17
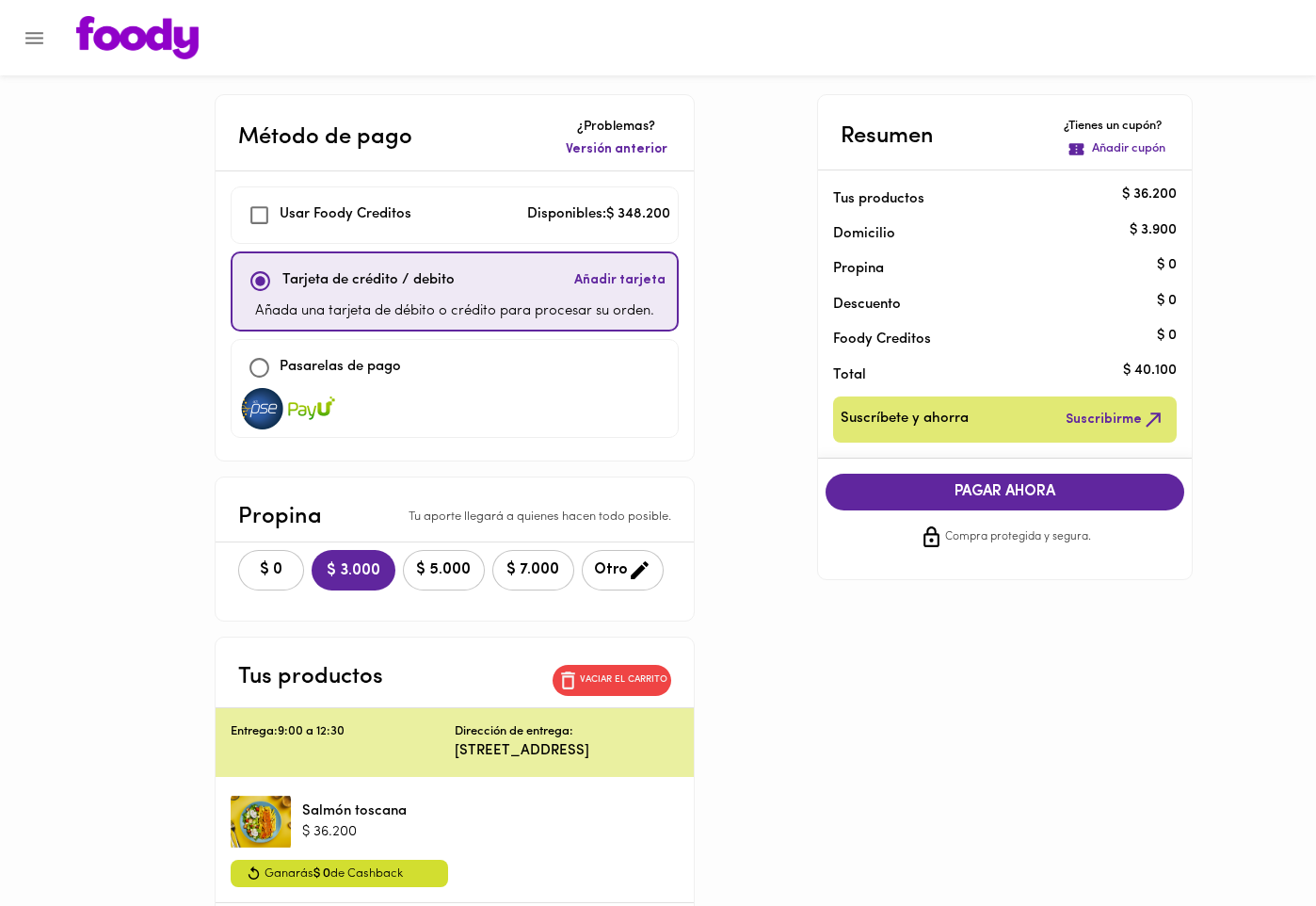
checkbox input "true"
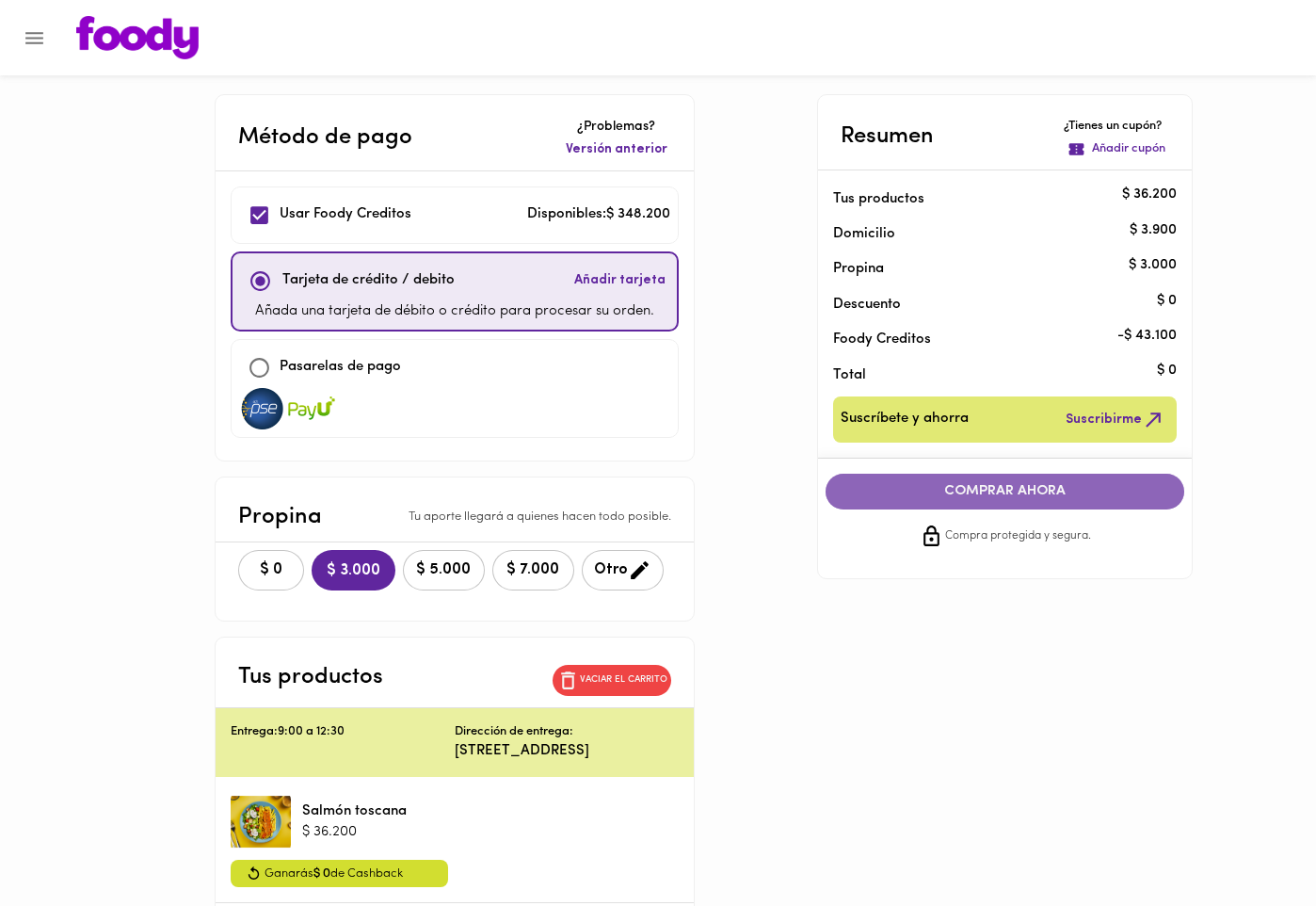
click at [990, 490] on span "COMPRAR AHORA" at bounding box center [1006, 490] width 322 height 17
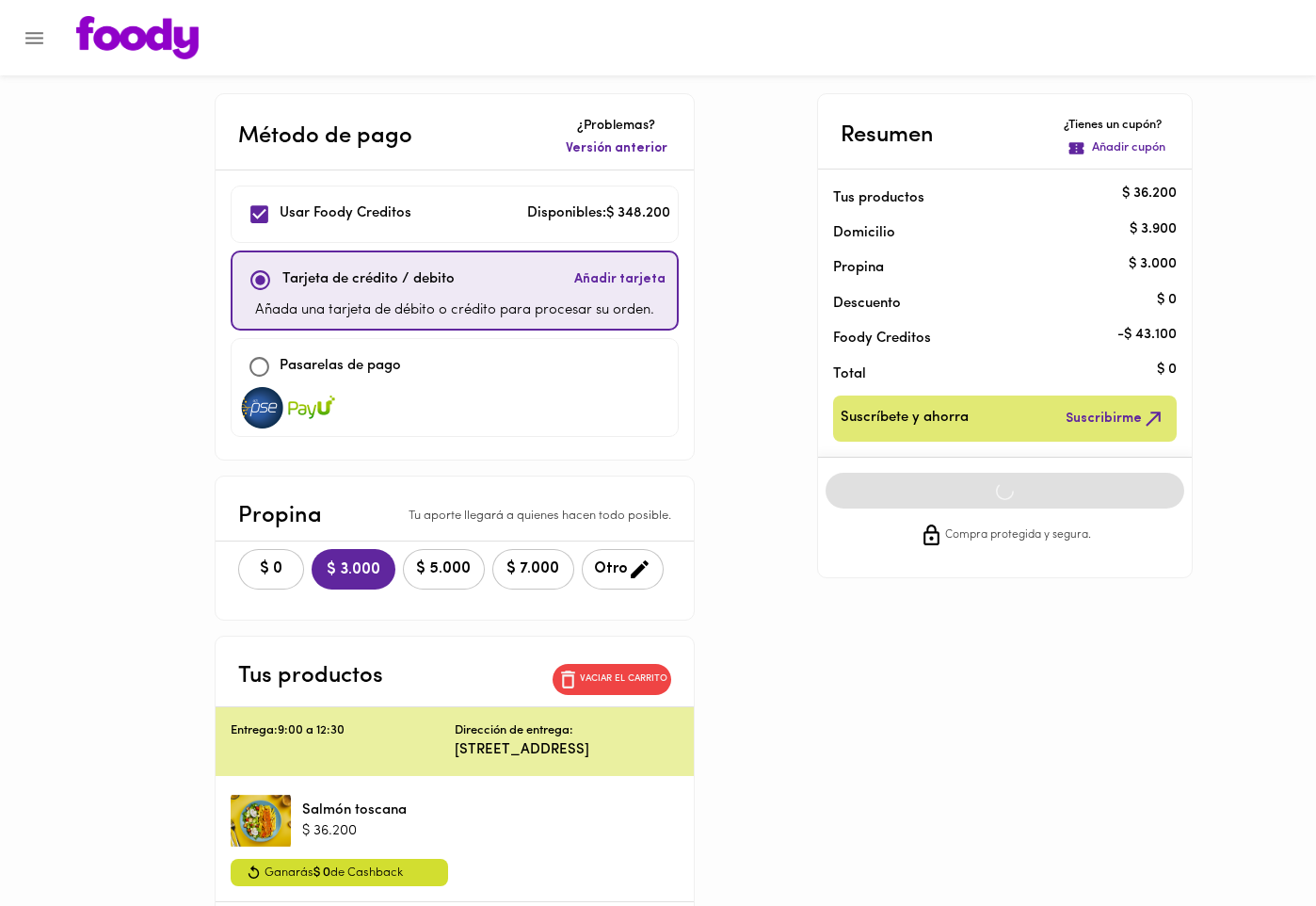
scroll to position [3, 0]
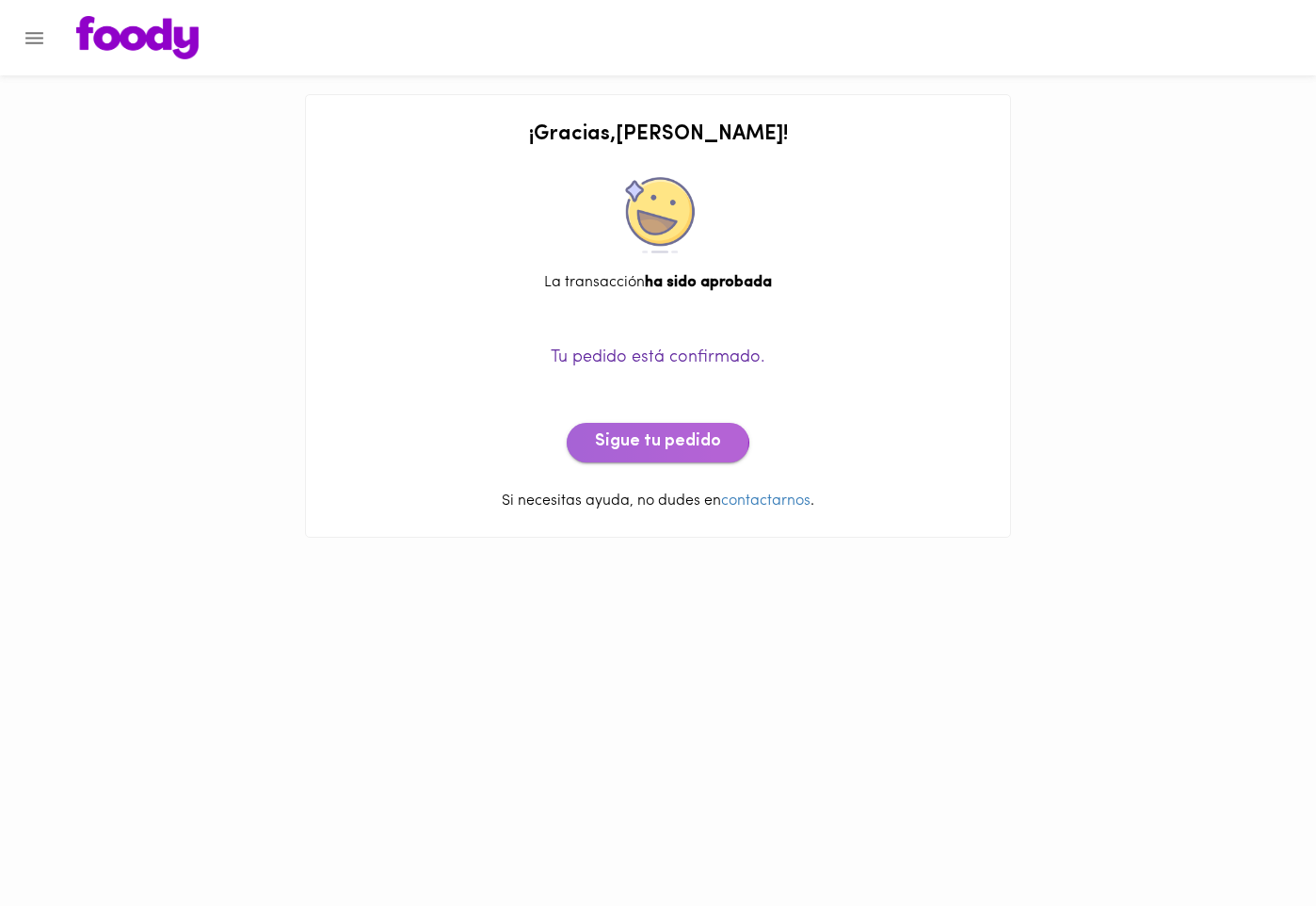
click at [657, 441] on span "Sigue tu pedido" at bounding box center [658, 442] width 126 height 20
click at [652, 444] on span "Sigue tu pedido" at bounding box center [658, 442] width 126 height 20
